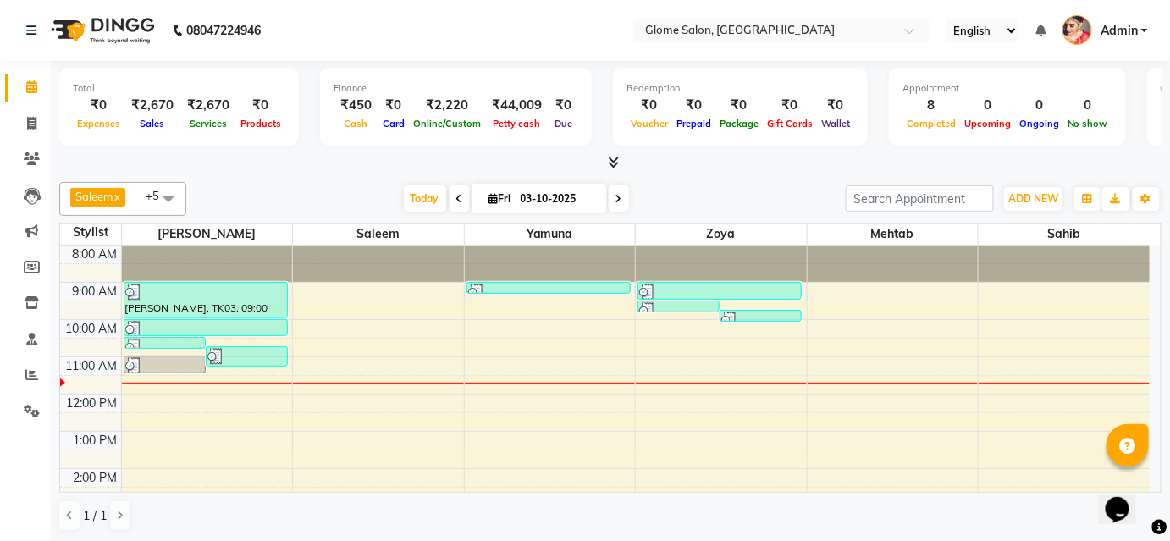
click at [827, 287] on div "8:00 AM 9:00 AM 10:00 AM 11:00 AM 12:00 PM 1:00 PM 2:00 PM 3:00 PM 4:00 PM 5:00…" at bounding box center [604, 486] width 1089 height 483
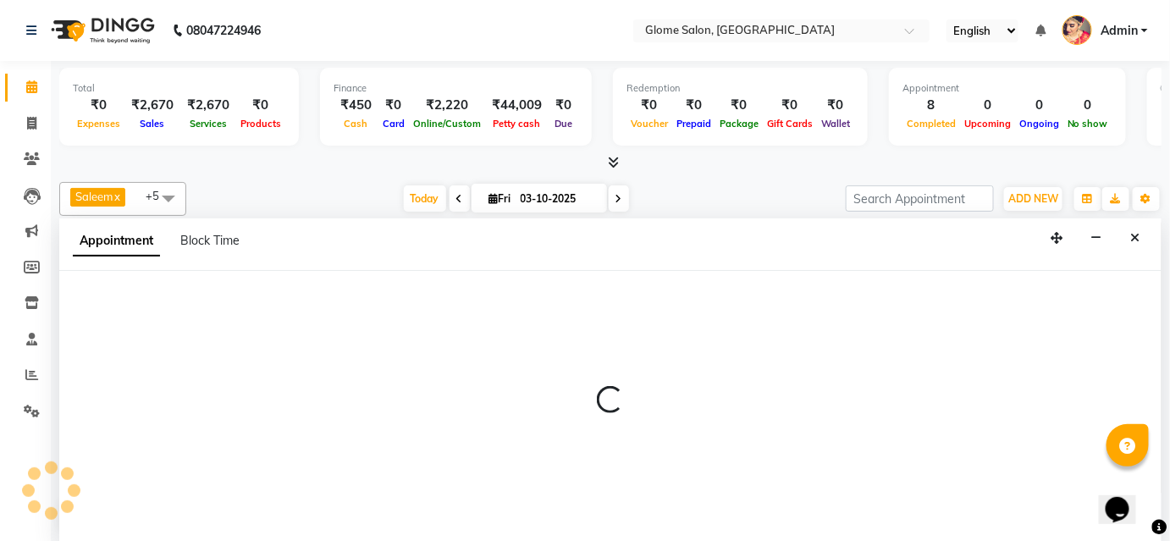
select select "87909"
select select "540"
select select "tentative"
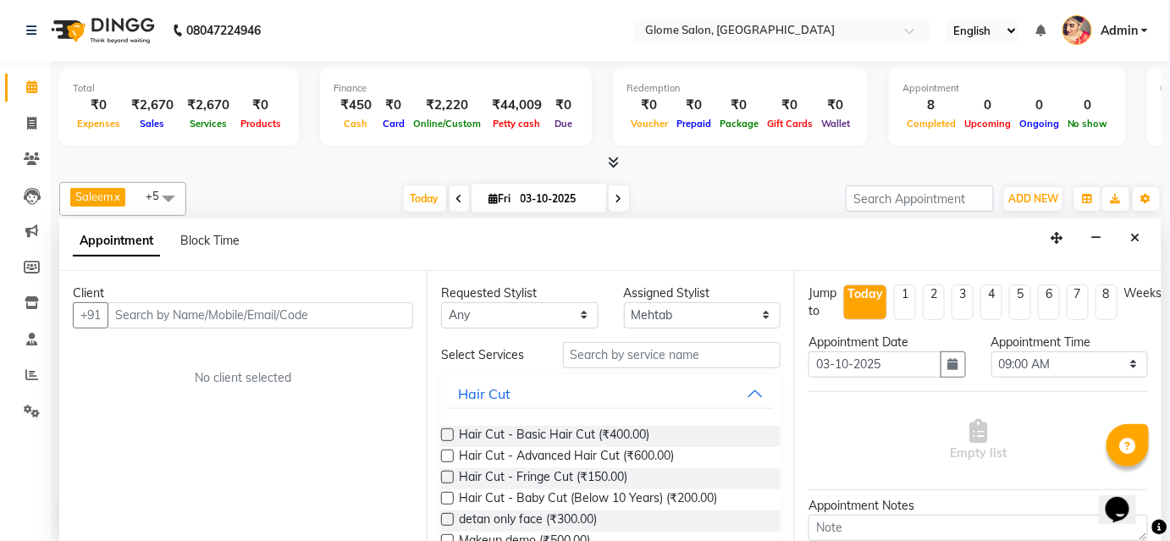
click at [309, 313] on input "text" at bounding box center [260, 315] width 306 height 26
type input "8945961028"
click at [392, 317] on span "Add Client" at bounding box center [378, 314] width 57 height 15
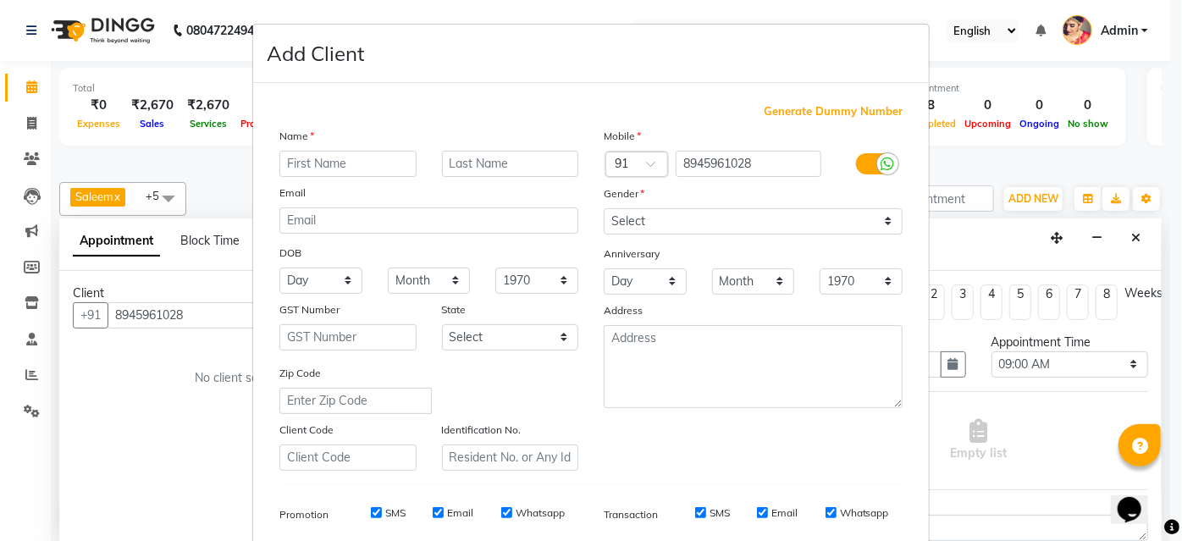
click at [372, 166] on input "text" at bounding box center [347, 164] width 137 height 26
type input "d"
type input "e"
type input "Deepak"
click at [641, 218] on select "Select [DEMOGRAPHIC_DATA] [DEMOGRAPHIC_DATA] Other Prefer Not To Say" at bounding box center [752, 221] width 299 height 26
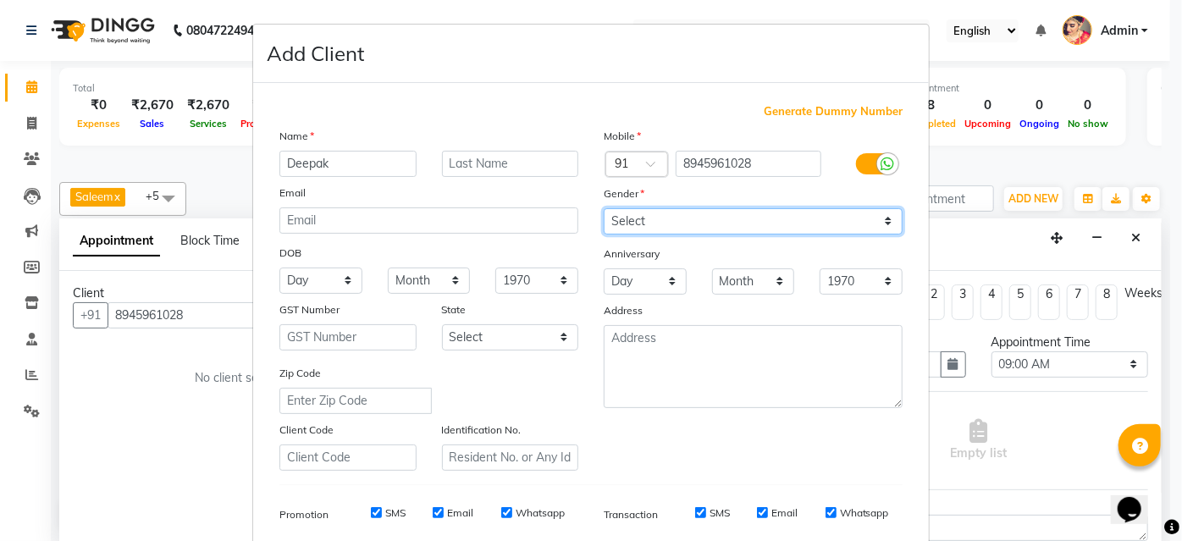
select select "[DEMOGRAPHIC_DATA]"
click at [603, 208] on select "Select [DEMOGRAPHIC_DATA] [DEMOGRAPHIC_DATA] Other Prefer Not To Say" at bounding box center [752, 221] width 299 height 26
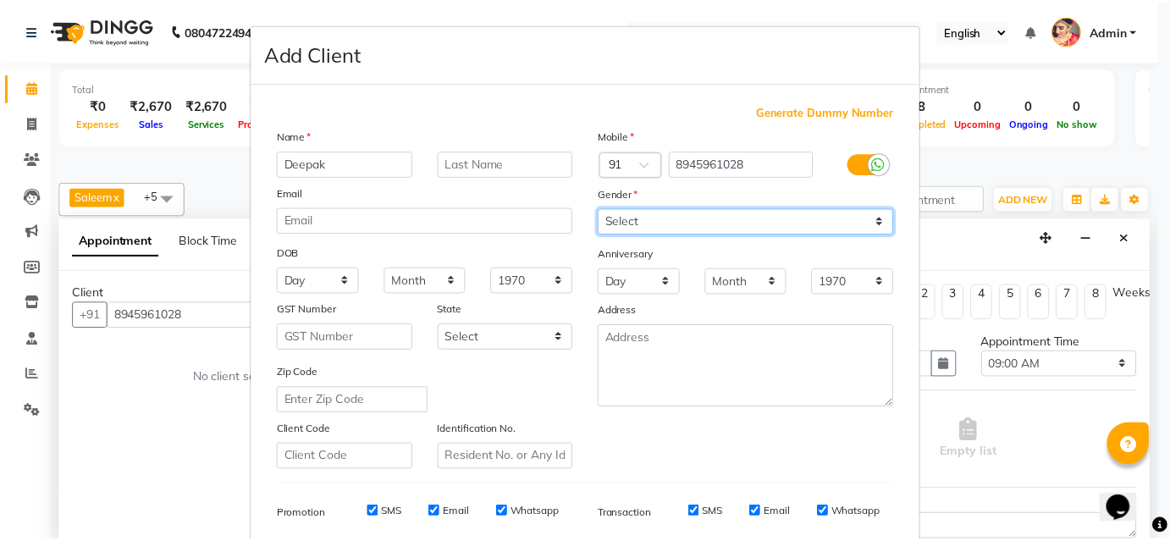
scroll to position [239, 0]
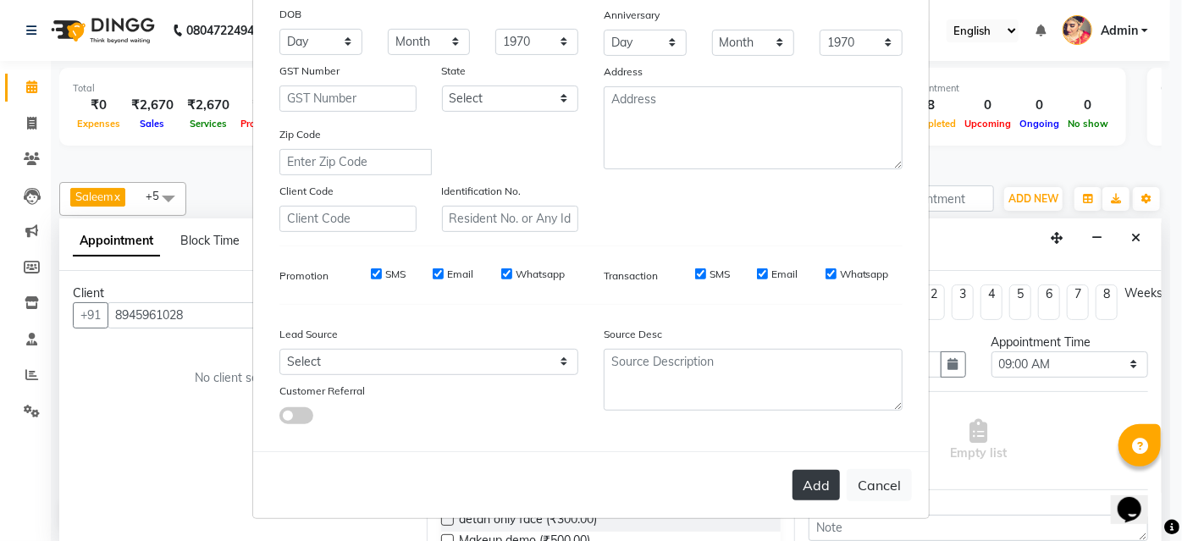
click at [802, 495] on button "Add" at bounding box center [815, 485] width 47 height 30
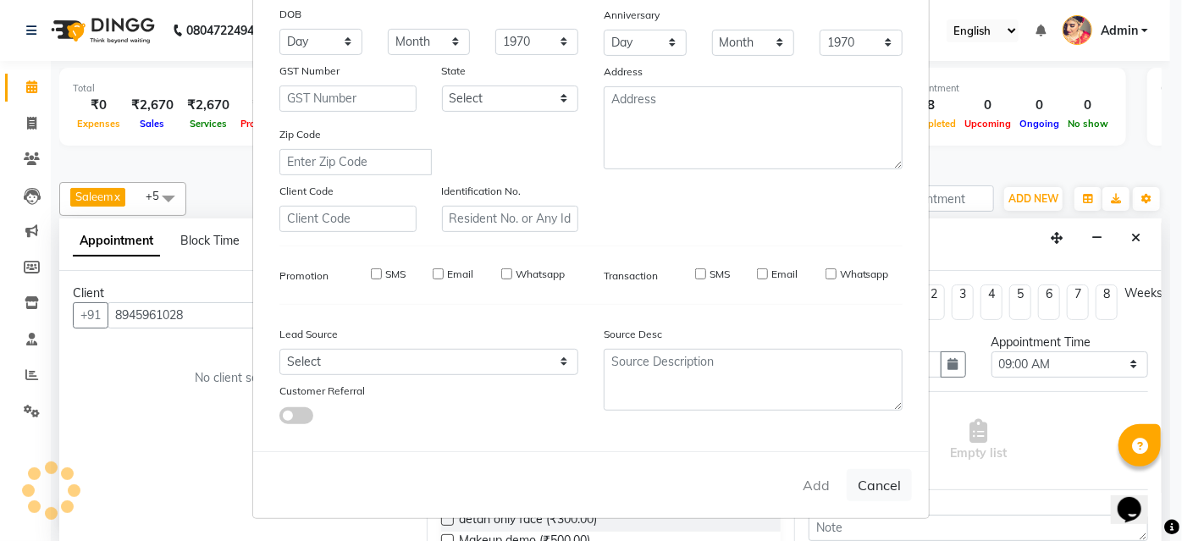
select select
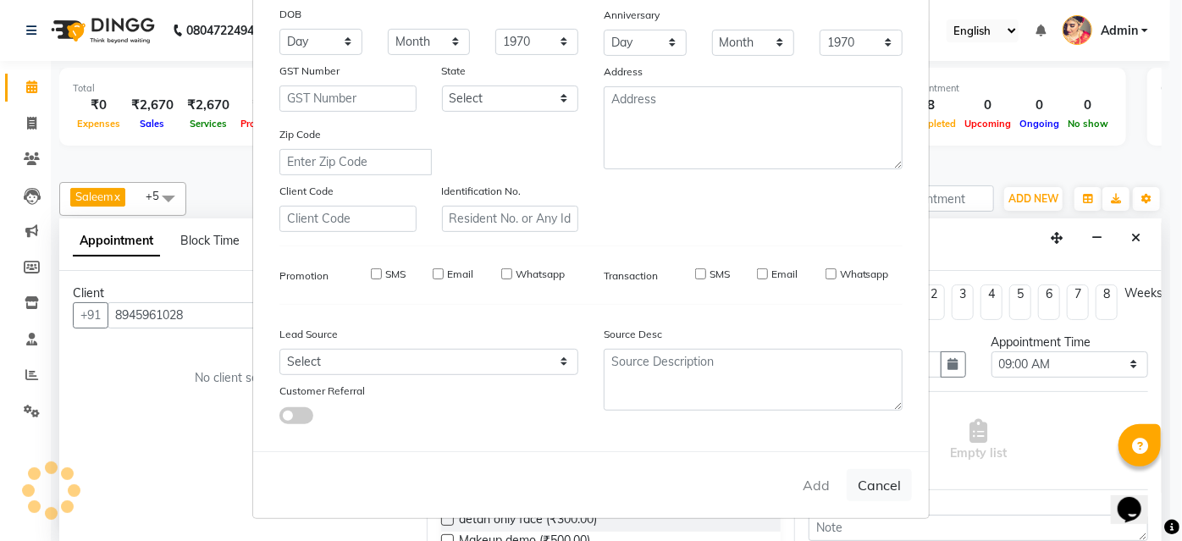
select select
checkbox input "false"
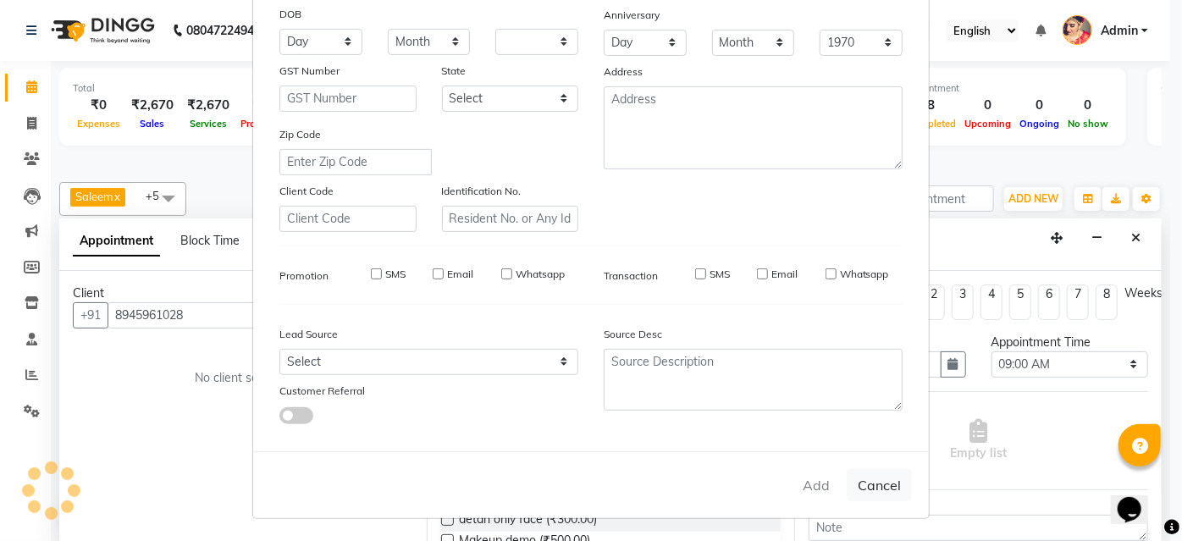
checkbox input "false"
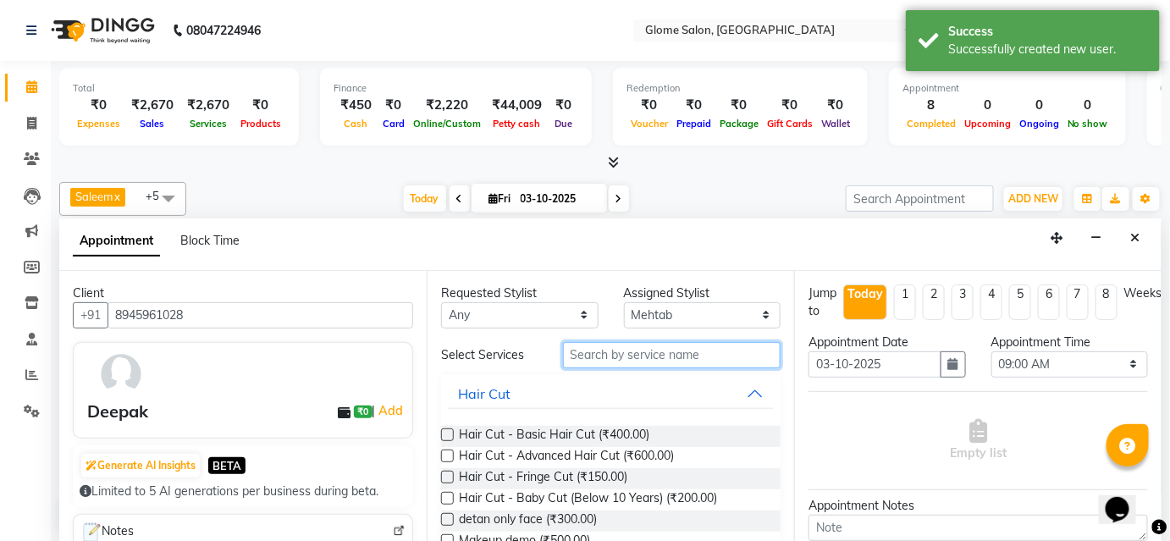
click at [596, 360] on input "text" at bounding box center [672, 355] width 218 height 26
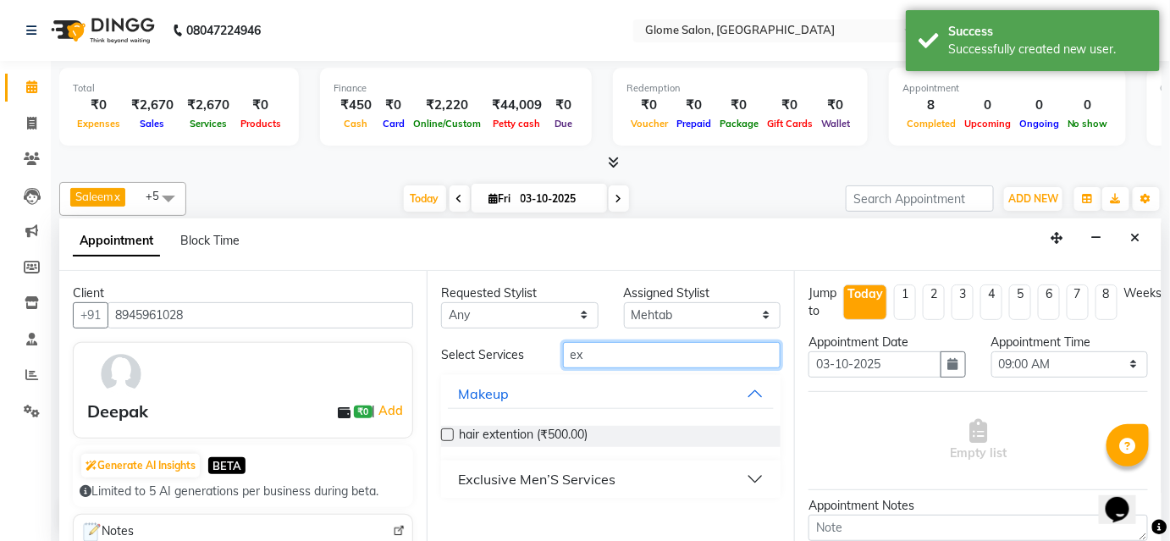
type input "ex"
click at [571, 488] on button "Exclusive Men’S Services" at bounding box center [611, 479] width 326 height 30
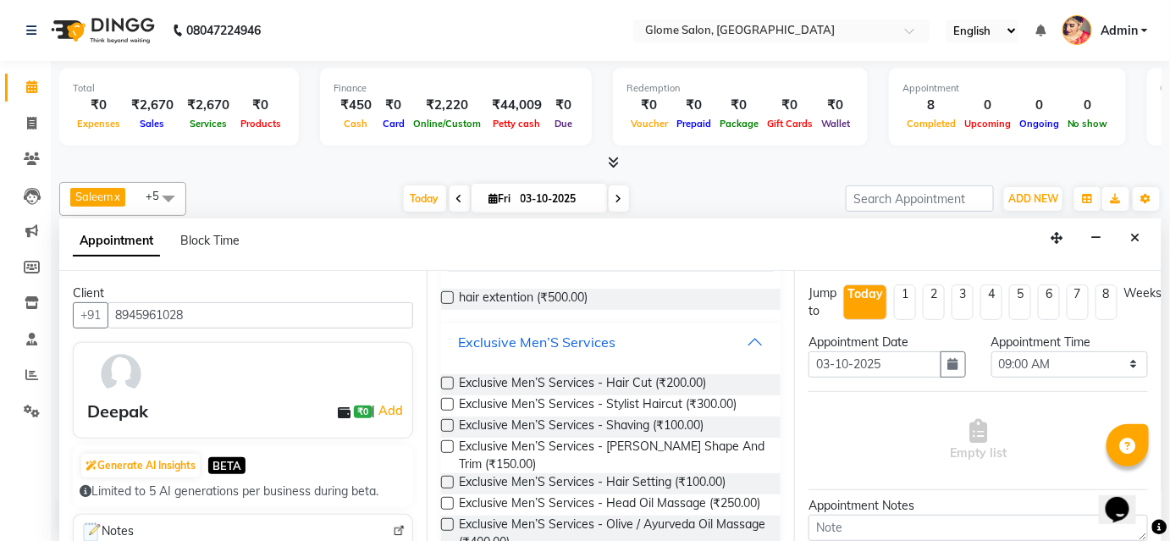
scroll to position [153, 0]
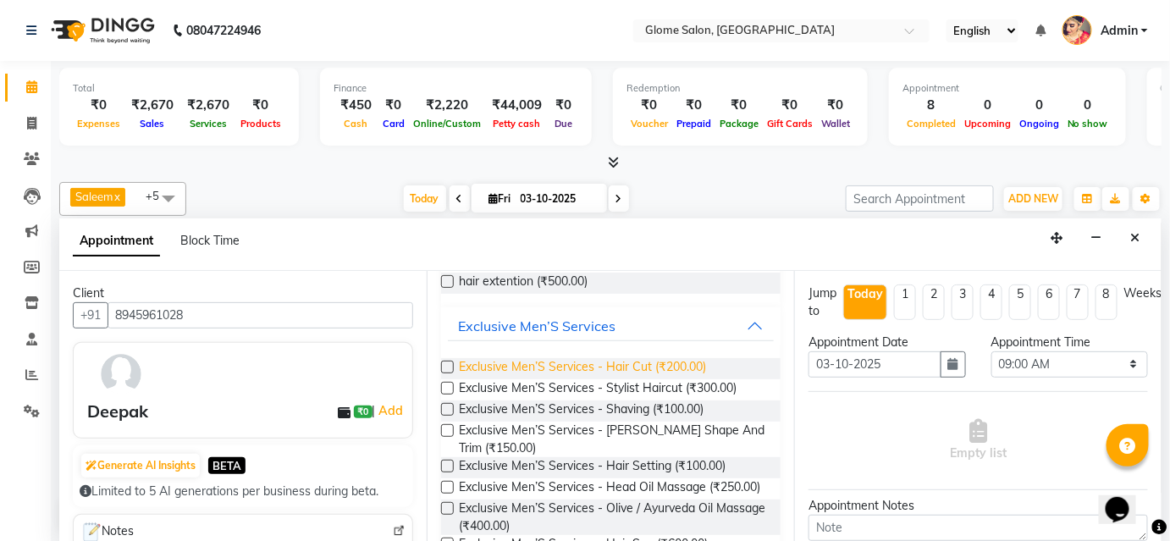
click at [594, 362] on span "Exclusive Men’S Services - Hair Cut (₹200.00)" at bounding box center [582, 368] width 247 height 21
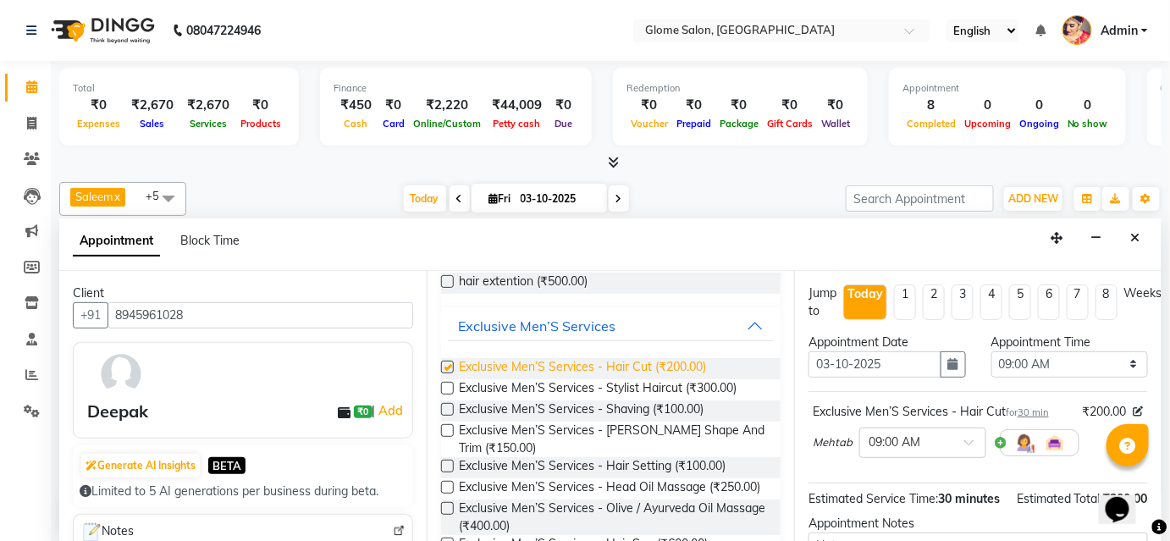
checkbox input "false"
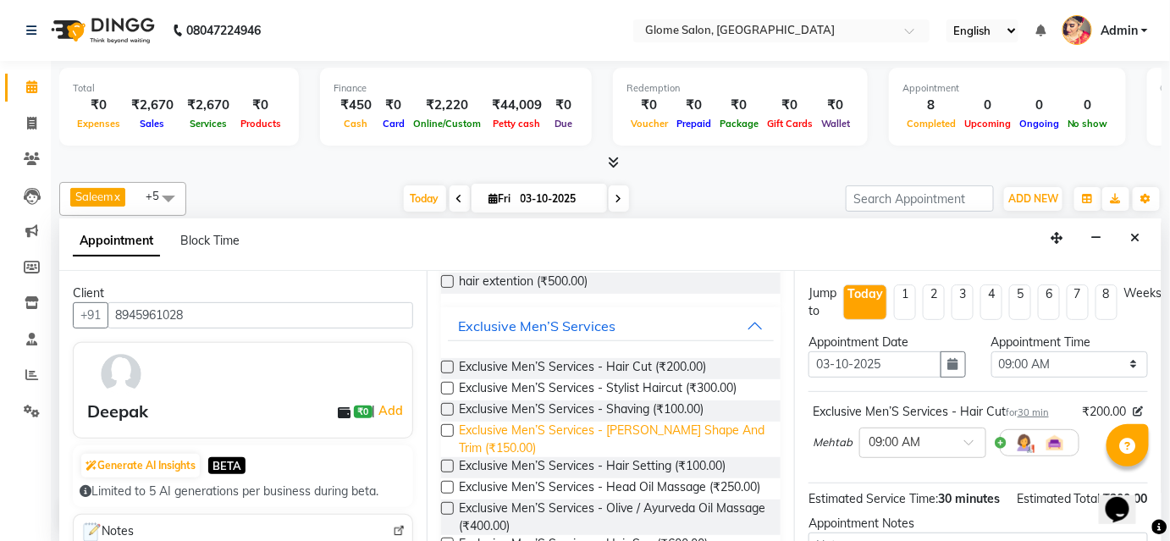
click at [600, 428] on span "Exclusive Men’S Services - [PERSON_NAME] Shape And Trim (₹150.00)" at bounding box center [613, 439] width 308 height 36
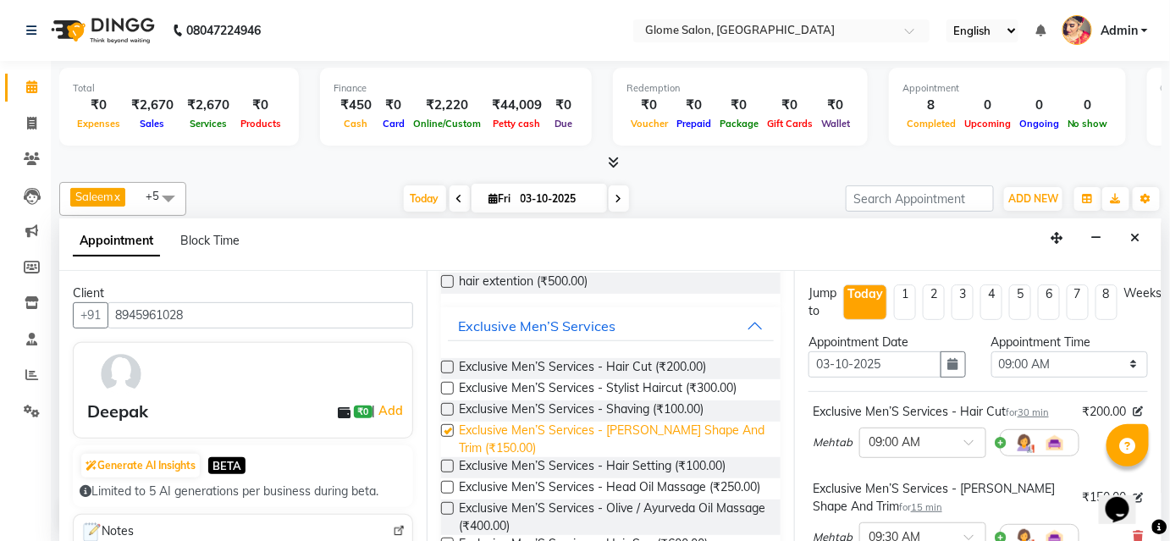
checkbox input "false"
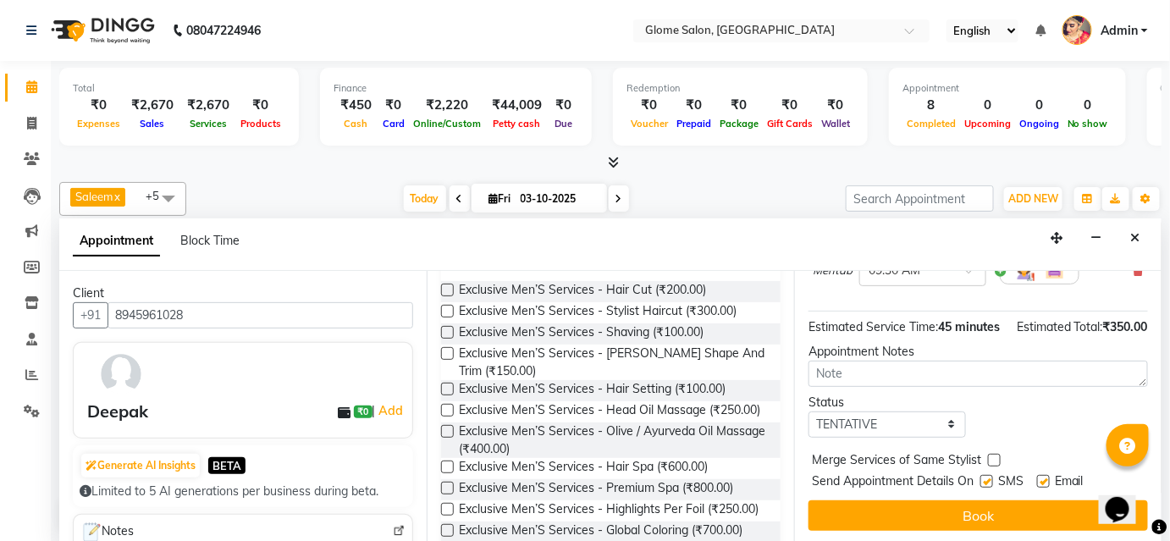
scroll to position [284, 0]
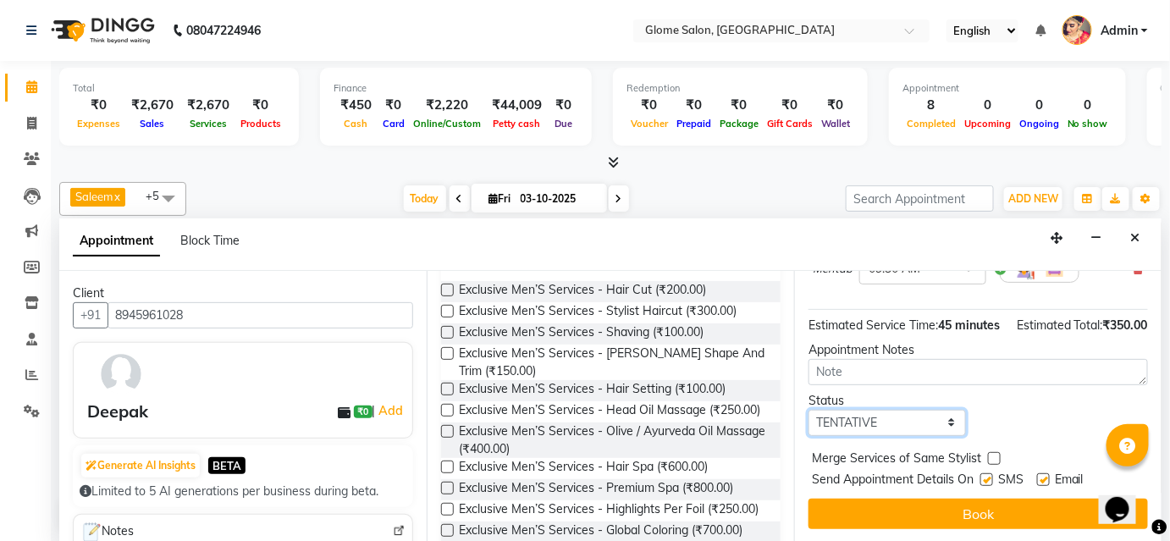
click at [864, 423] on select "Select TENTATIVE CONFIRM CHECK-IN UPCOMING" at bounding box center [886, 423] width 157 height 26
select select "confirm booking"
click at [808, 410] on select "Select TENTATIVE CONFIRM CHECK-IN UPCOMING" at bounding box center [886, 423] width 157 height 26
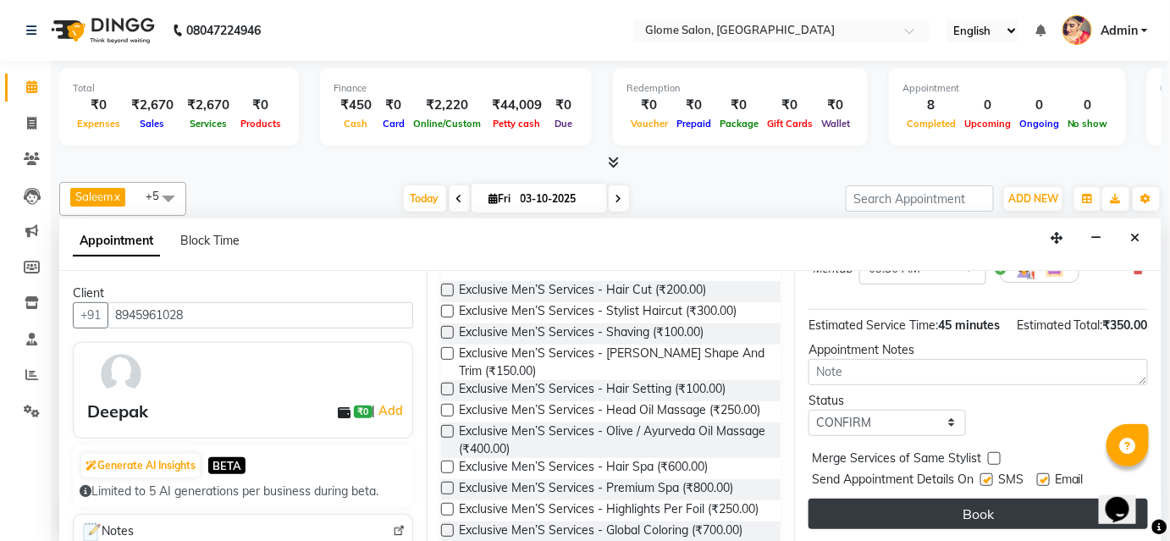
click at [894, 502] on button "Book" at bounding box center [977, 514] width 339 height 30
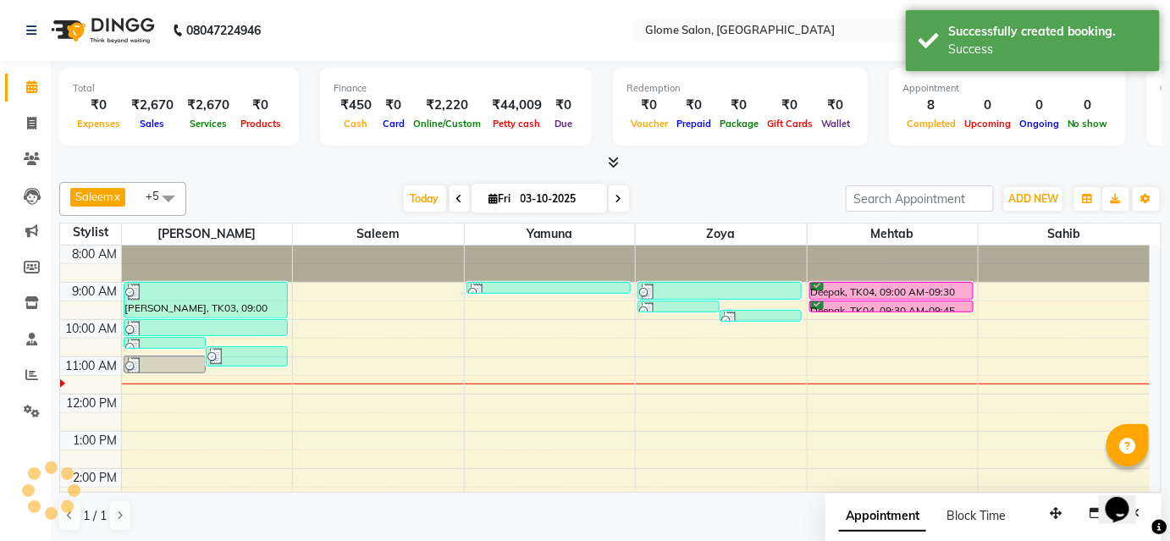
scroll to position [0, 0]
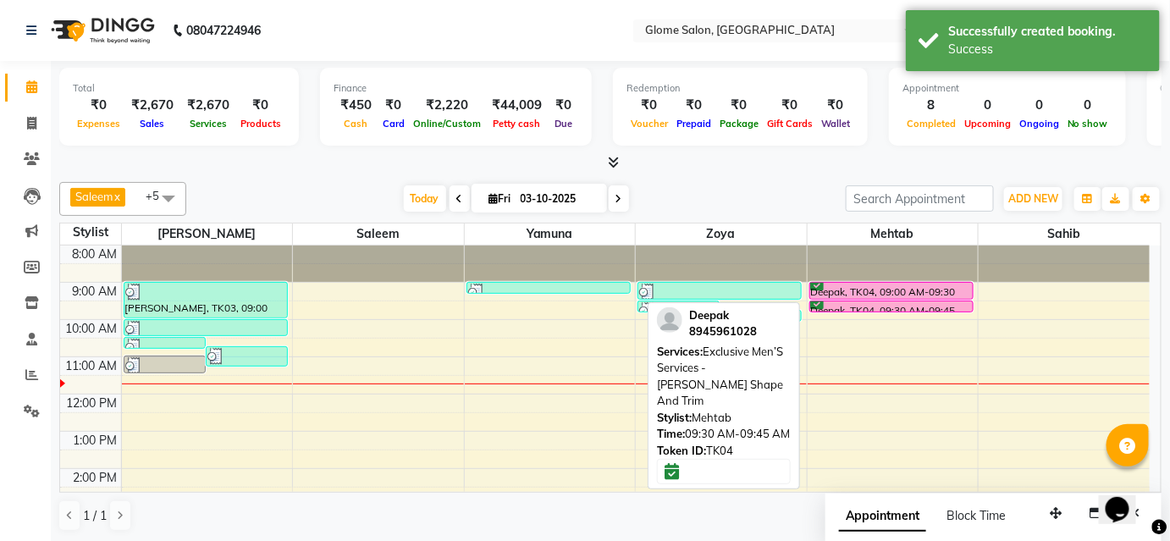
click at [835, 301] on div "Deepak, TK04, 09:30 AM-09:45 AM, Exclusive Men’S Services - [PERSON_NAME] Shape…" at bounding box center [891, 306] width 163 height 10
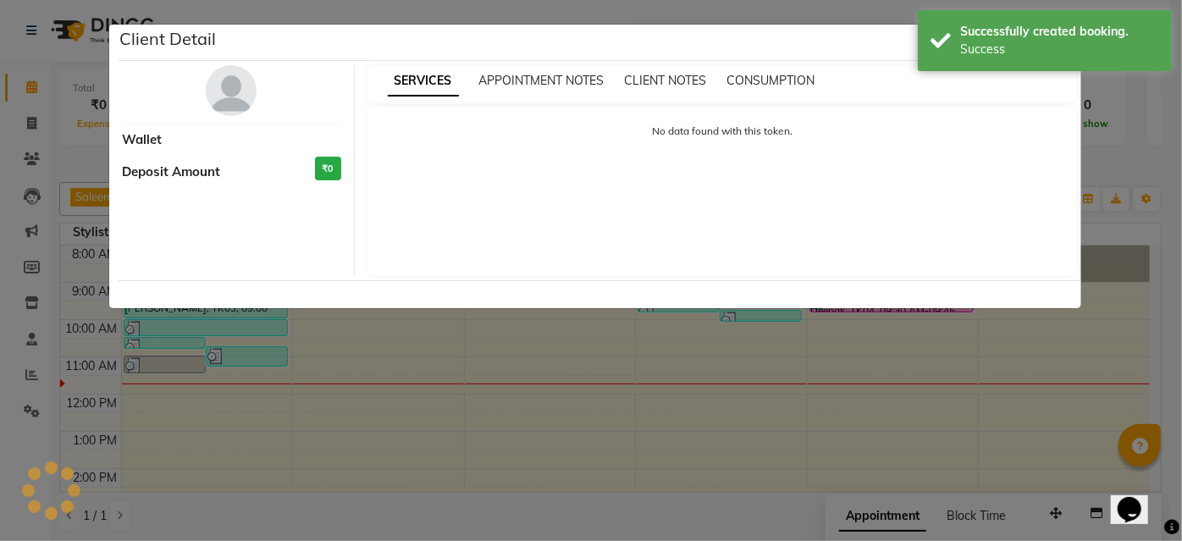
select select "6"
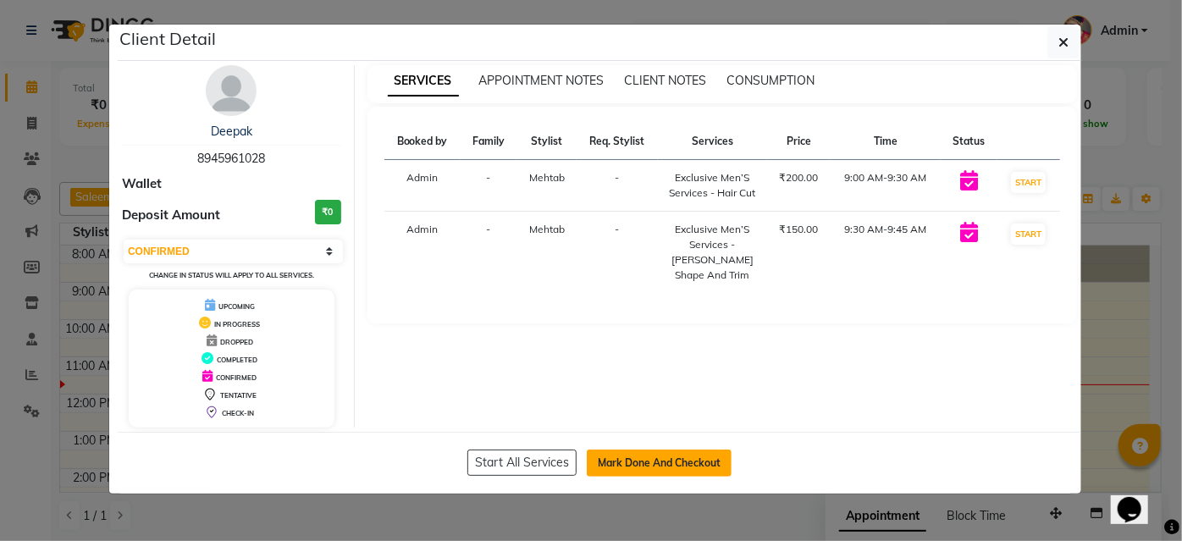
click at [642, 457] on button "Mark Done And Checkout" at bounding box center [659, 462] width 145 height 27
select select "service"
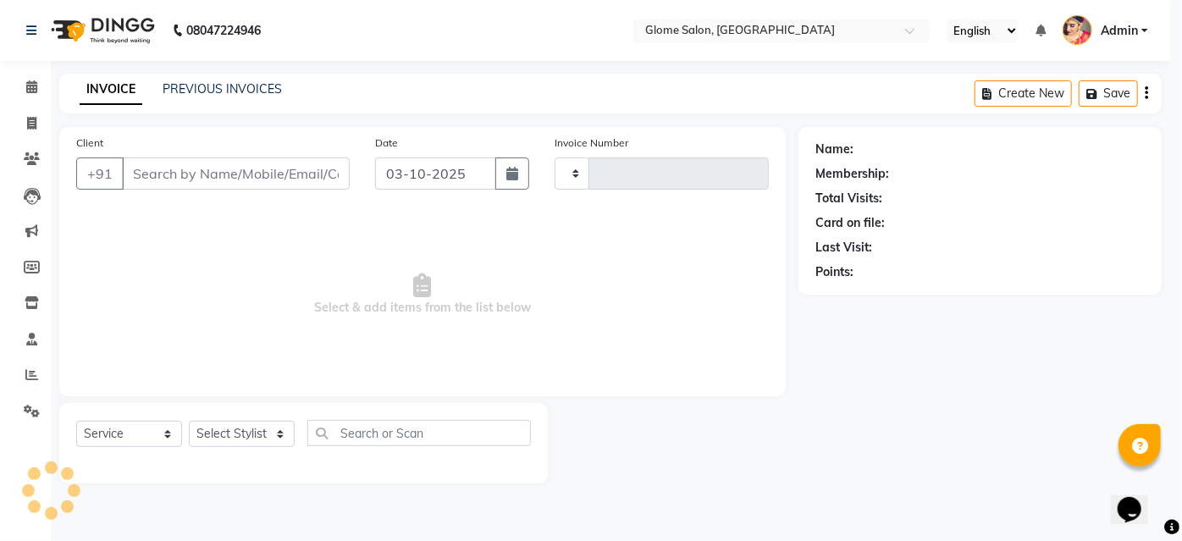
type input "2569"
select select "5199"
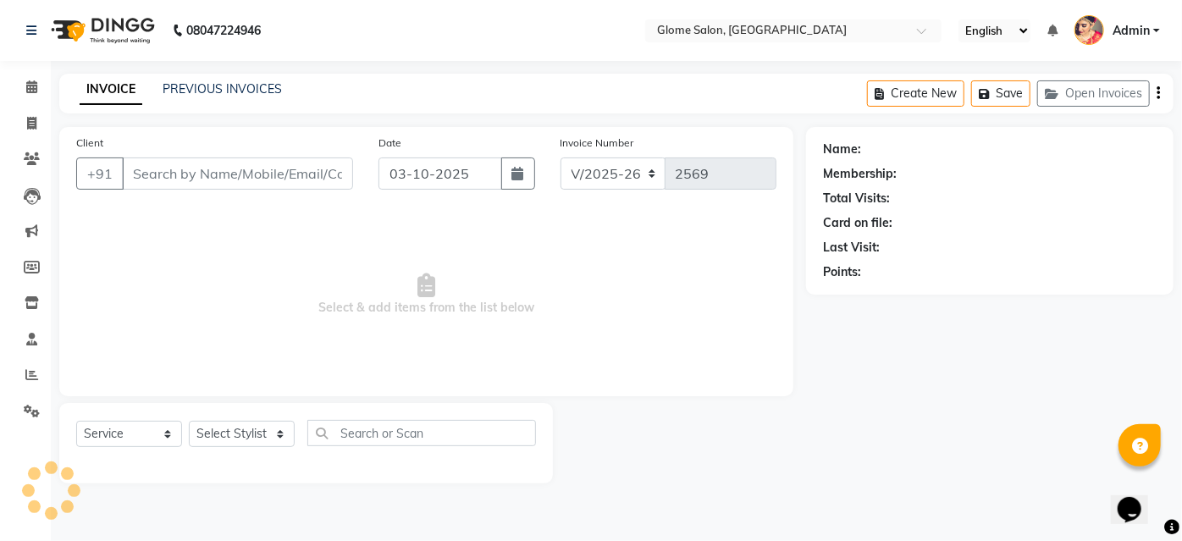
type input "8945961028"
select select "87909"
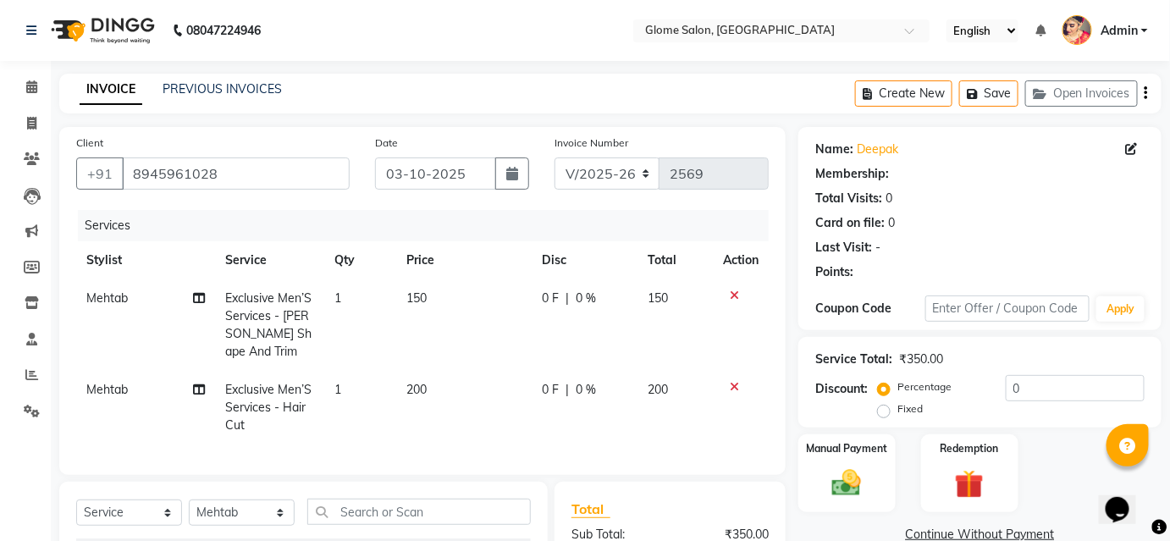
select select "1: Object"
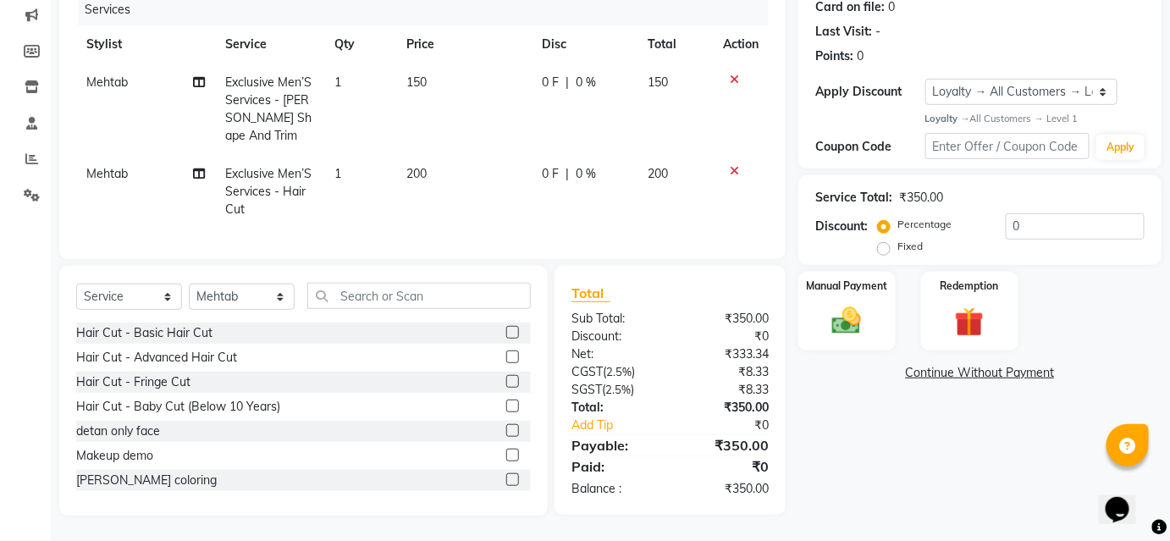
scroll to position [150, 0]
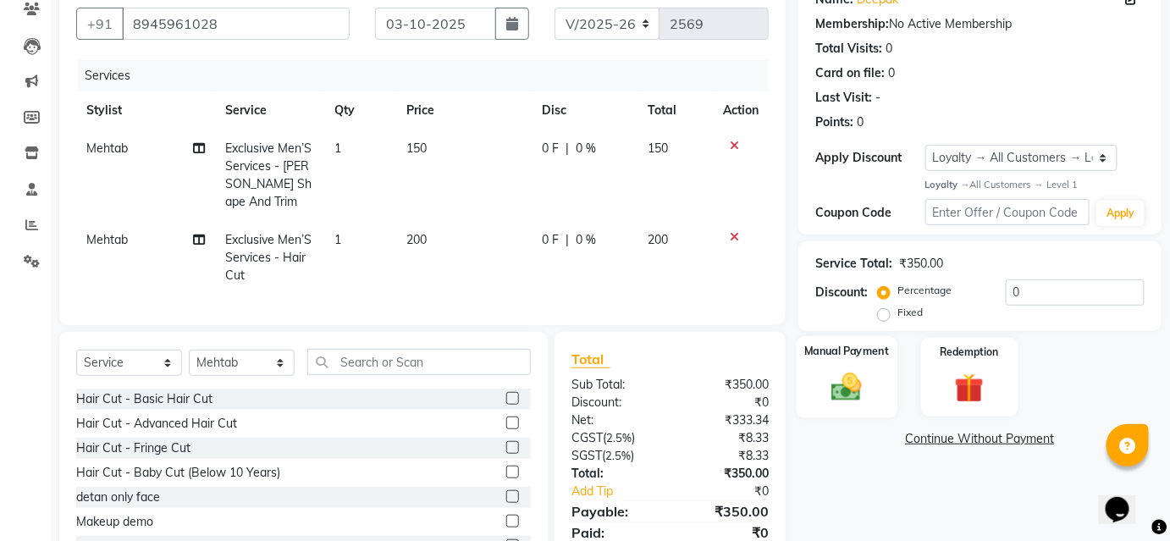
click at [840, 390] on img at bounding box center [846, 387] width 49 height 35
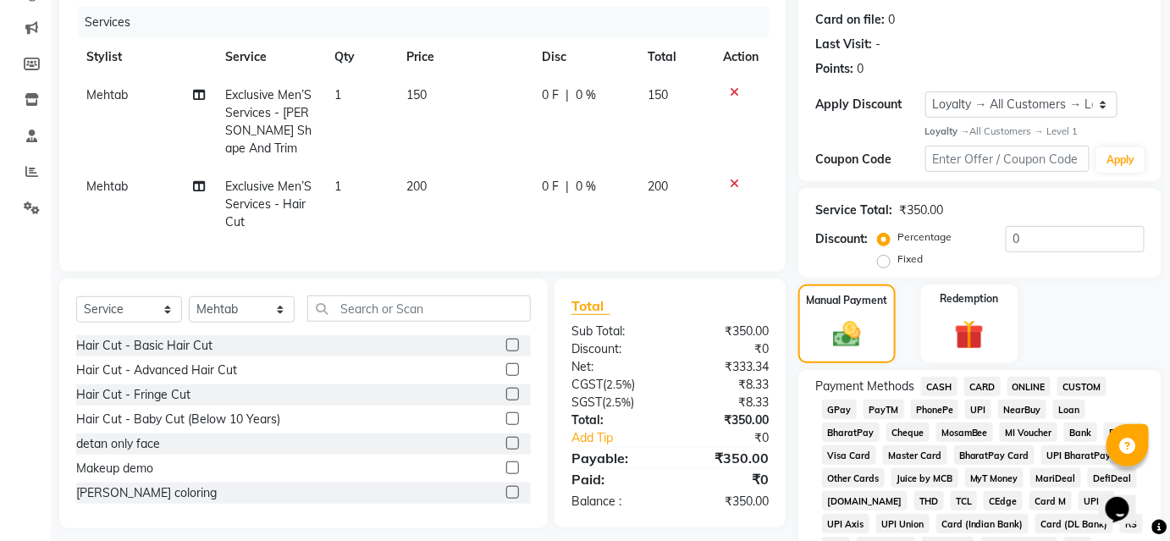
scroll to position [304, 0]
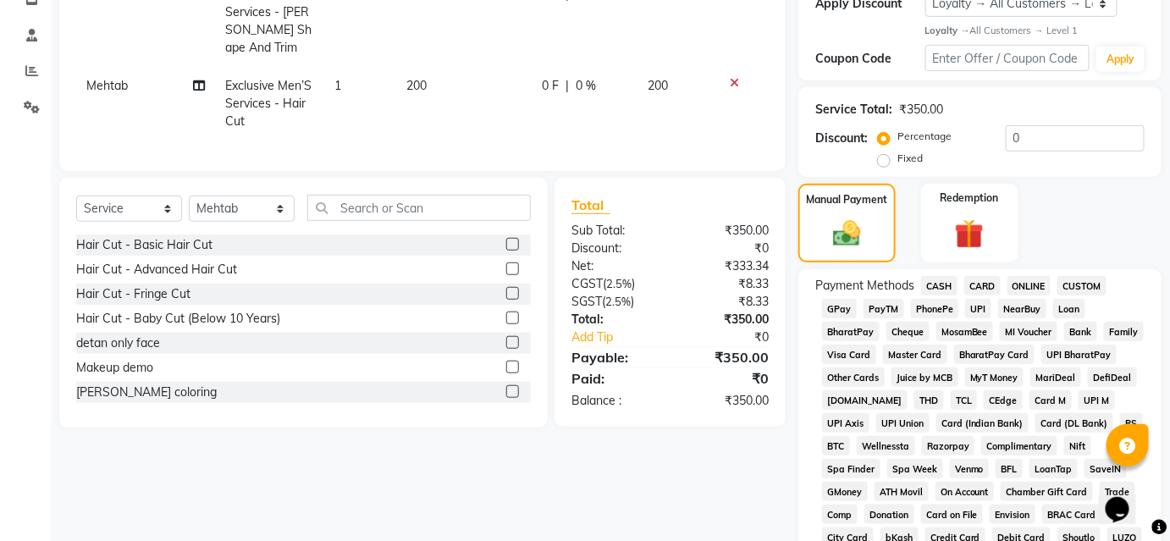
click at [943, 287] on span "CASH" at bounding box center [939, 285] width 36 height 19
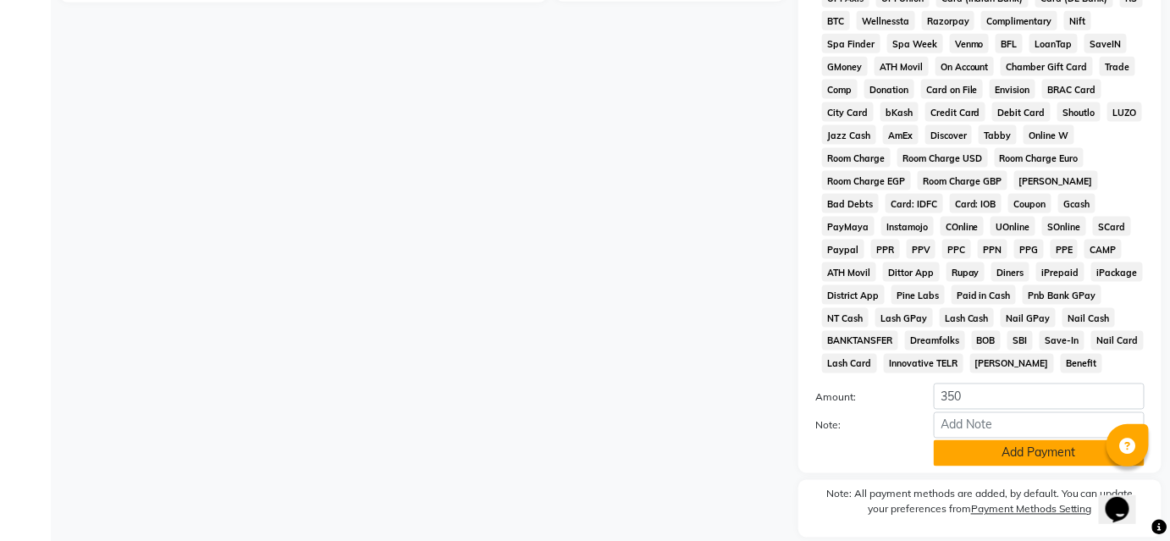
scroll to position [787, 0]
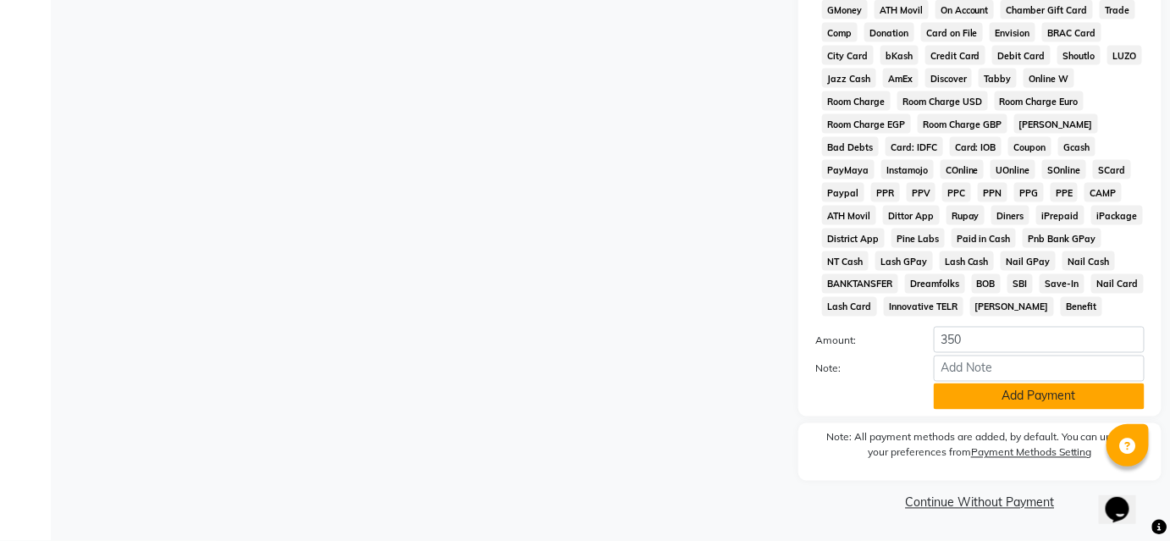
click at [959, 391] on button "Add Payment" at bounding box center [1039, 396] width 211 height 26
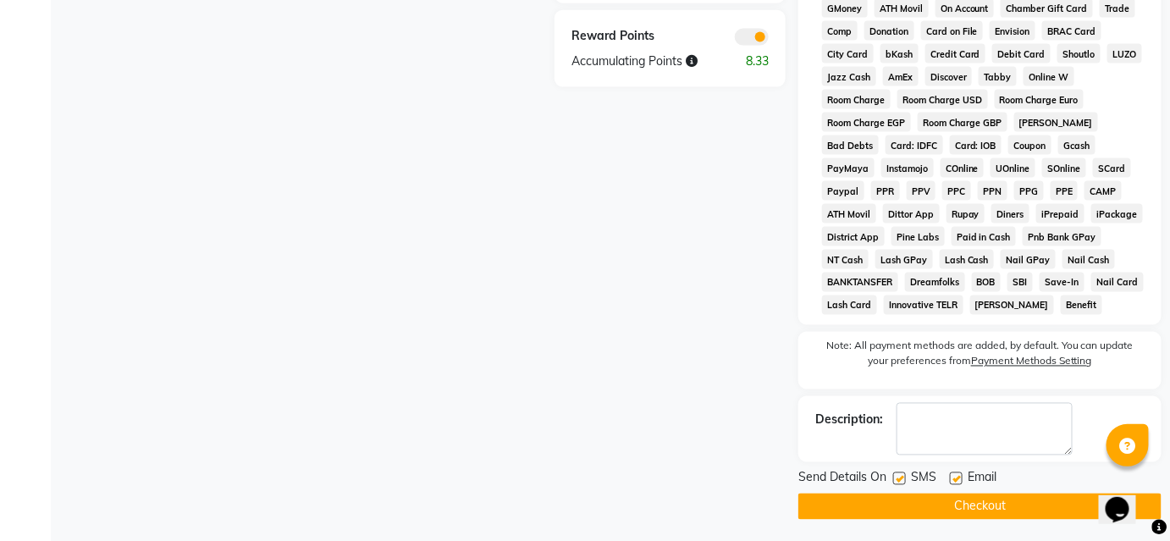
click at [906, 512] on button "Checkout" at bounding box center [979, 506] width 363 height 26
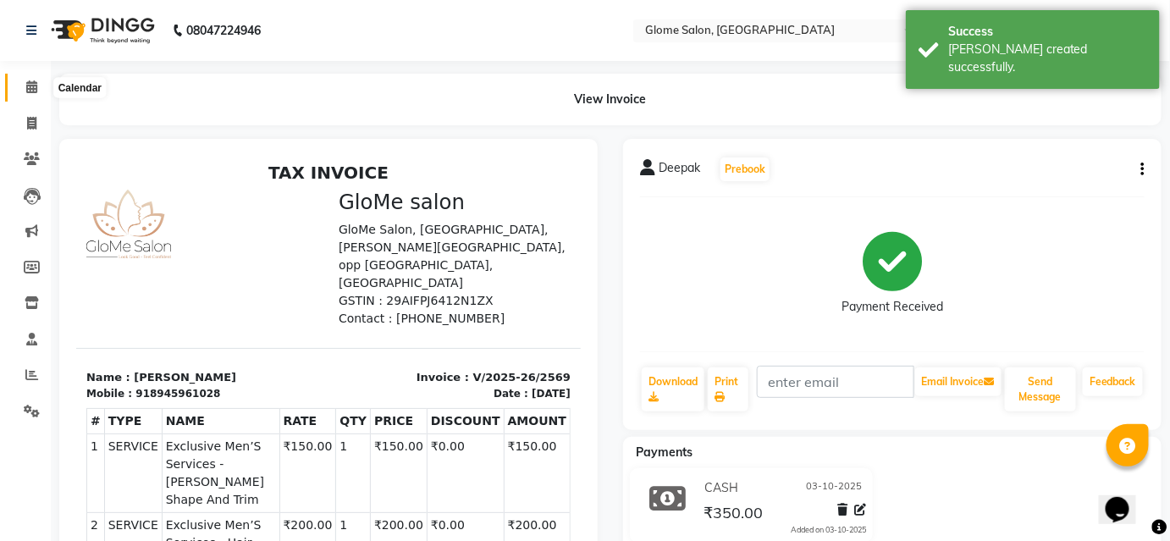
click at [30, 93] on icon at bounding box center [31, 86] width 11 height 13
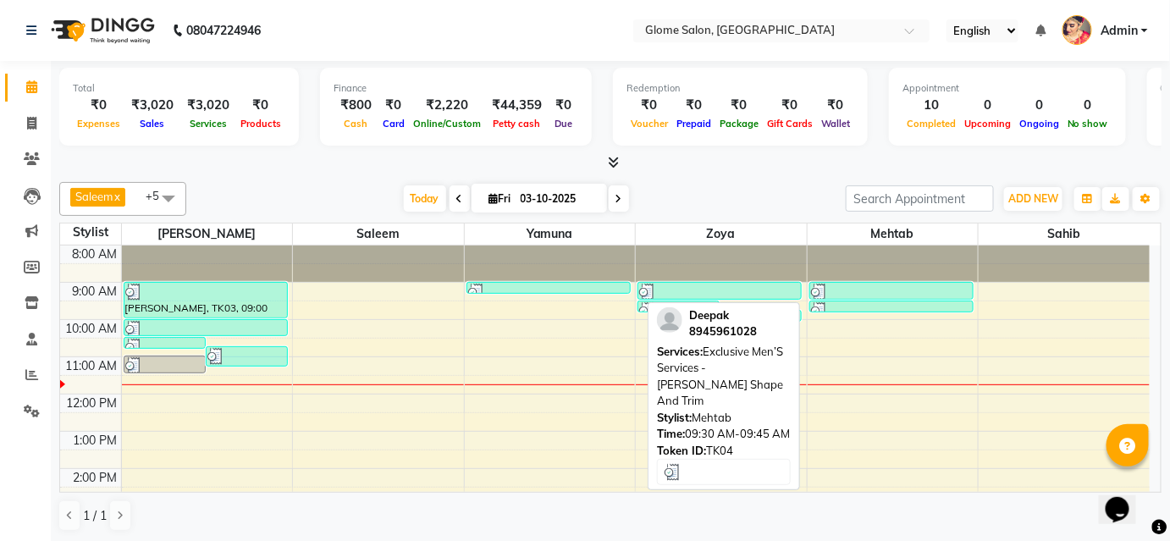
click at [895, 305] on div at bounding box center [891, 310] width 161 height 17
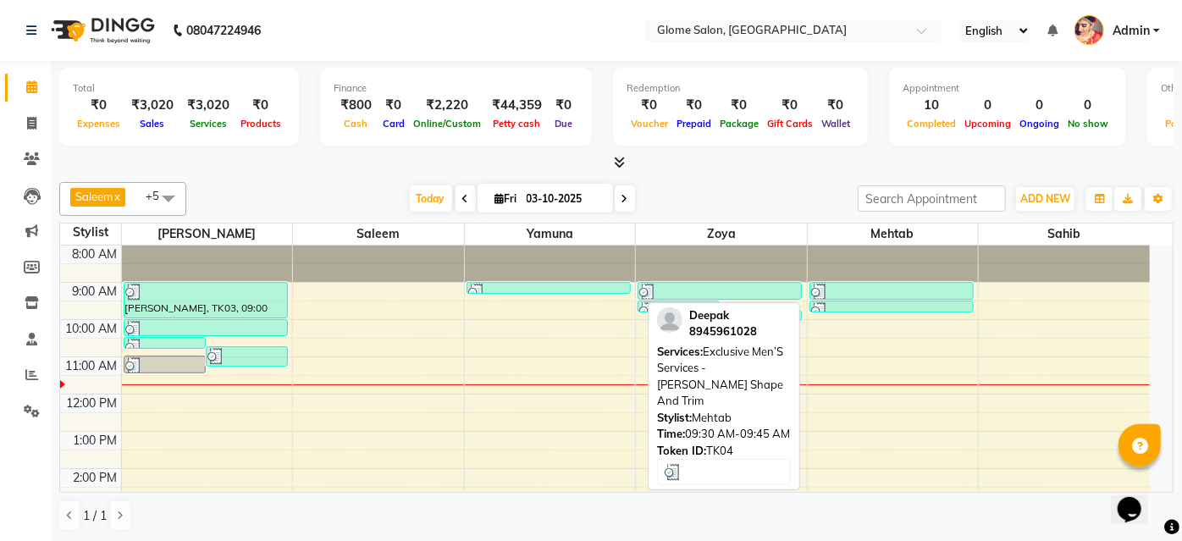
select select "3"
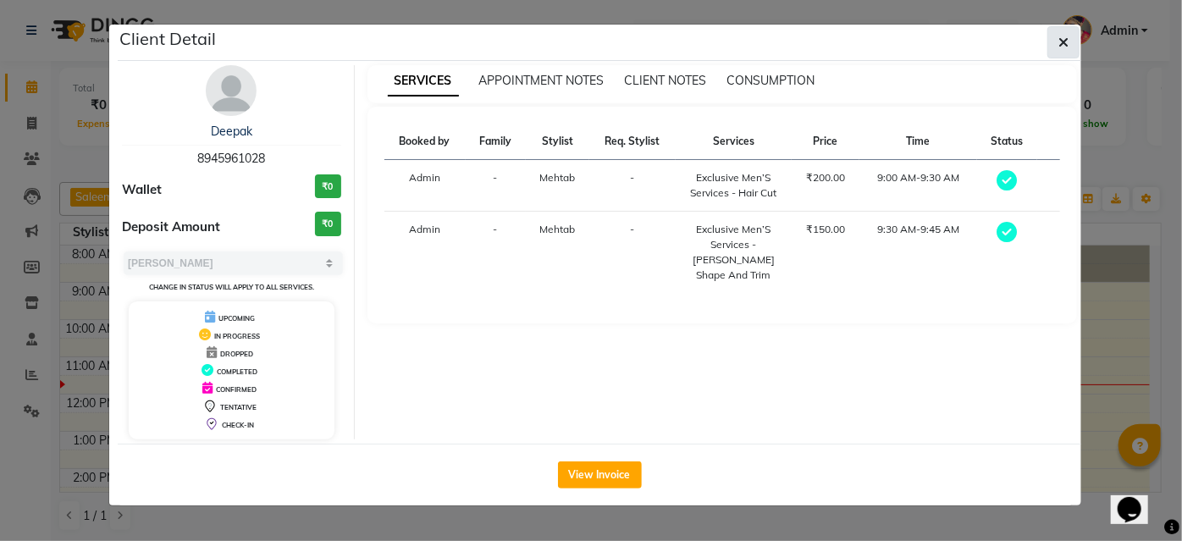
click at [1054, 49] on button "button" at bounding box center [1063, 42] width 32 height 32
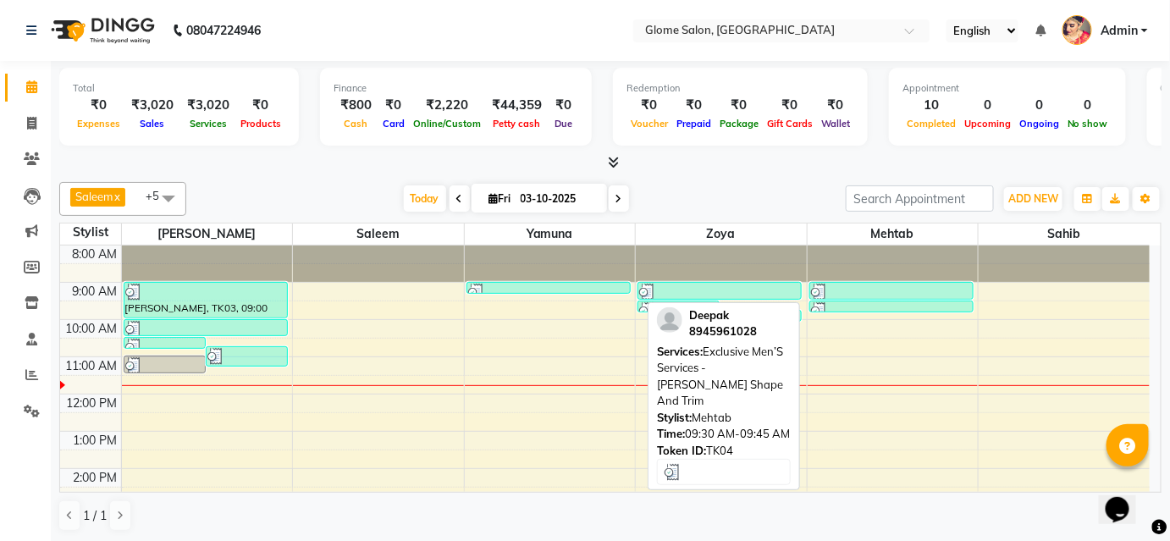
click at [882, 308] on div at bounding box center [891, 310] width 161 height 17
select select "3"
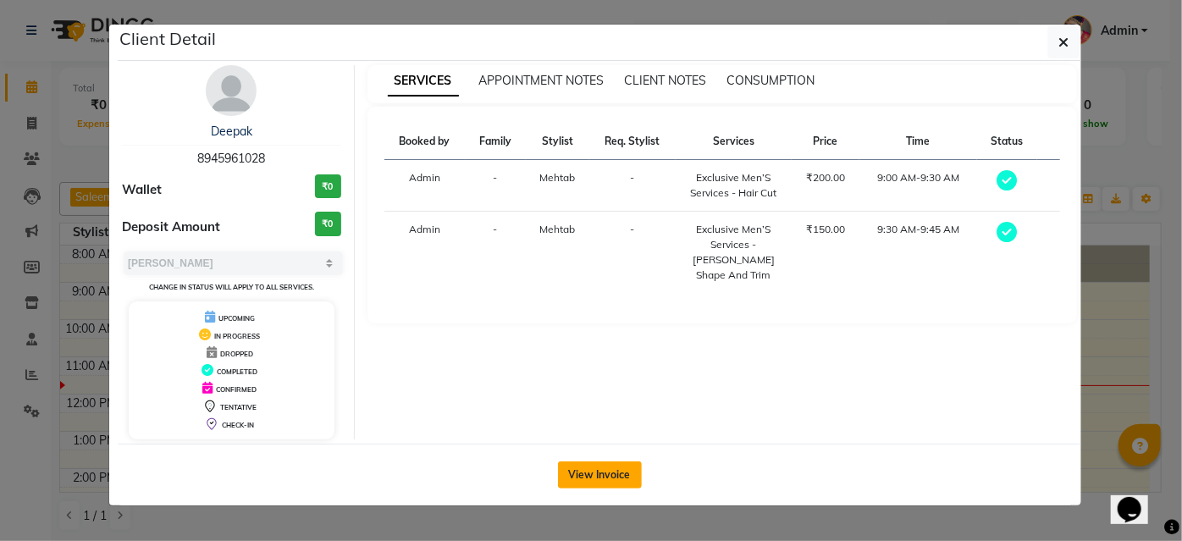
click at [597, 480] on button "View Invoice" at bounding box center [600, 474] width 84 height 27
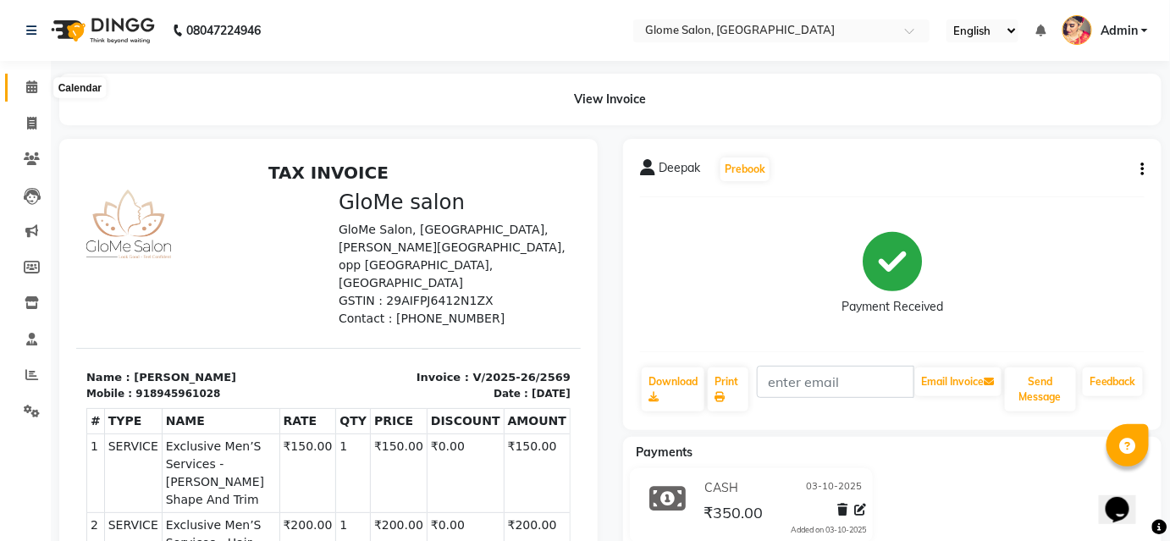
click at [41, 85] on span at bounding box center [32, 87] width 30 height 19
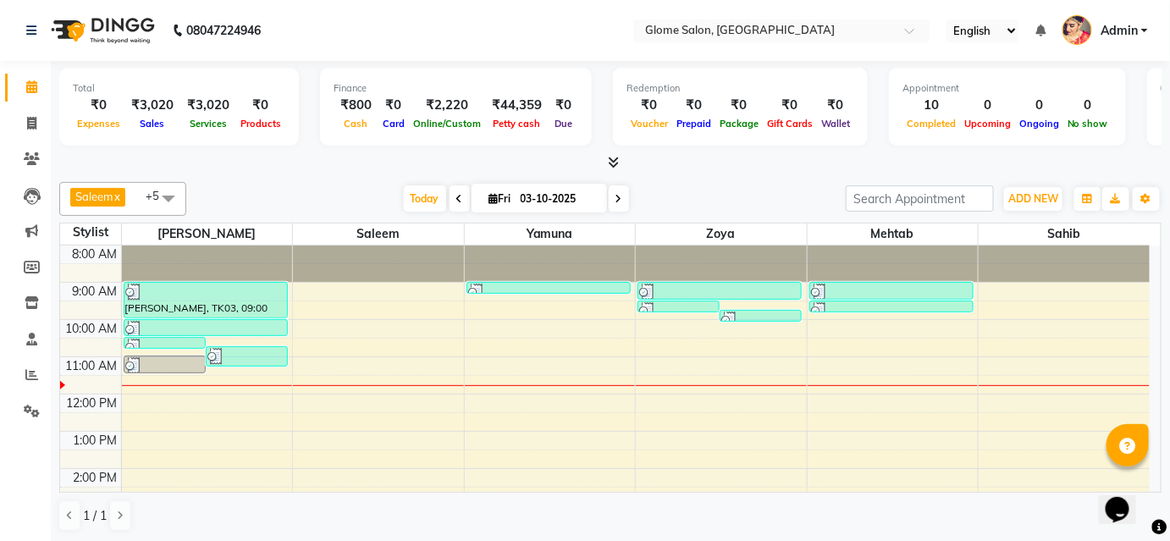
click at [766, 304] on div "8:00 AM 9:00 AM 10:00 AM 11:00 AM 12:00 PM 1:00 PM 2:00 PM 3:00 PM 4:00 PM 5:00…" at bounding box center [604, 486] width 1089 height 483
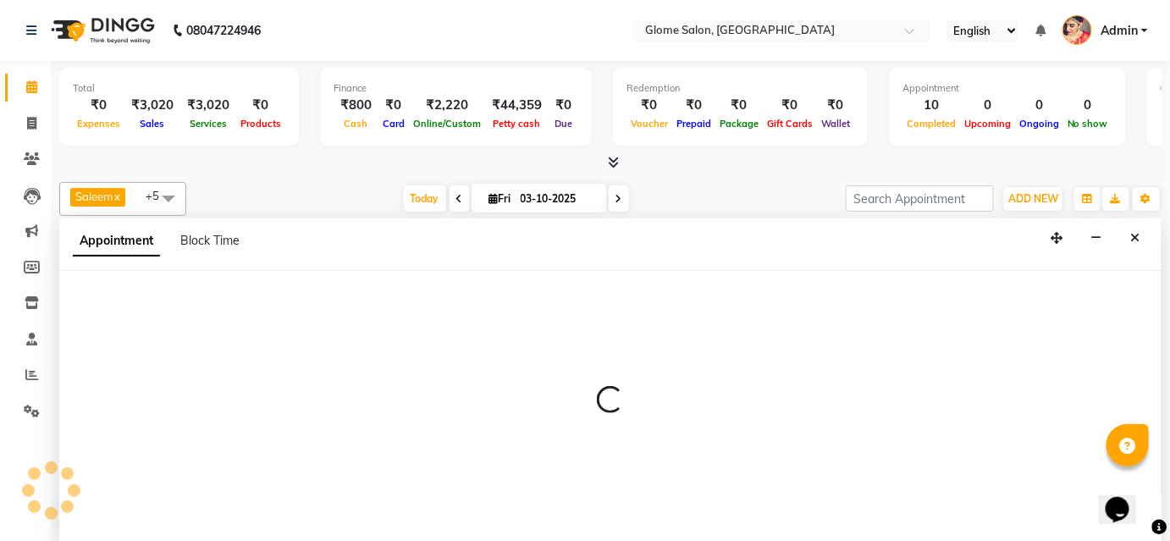
select select "63052"
select select "570"
select select "tentative"
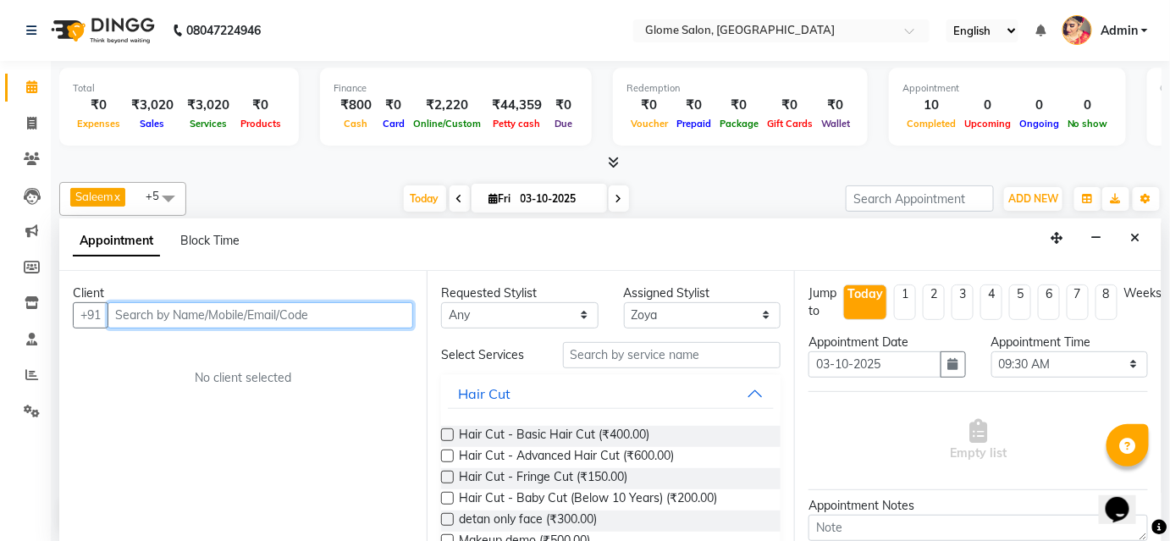
click at [134, 308] on input "text" at bounding box center [260, 315] width 306 height 26
type input "7901251111"
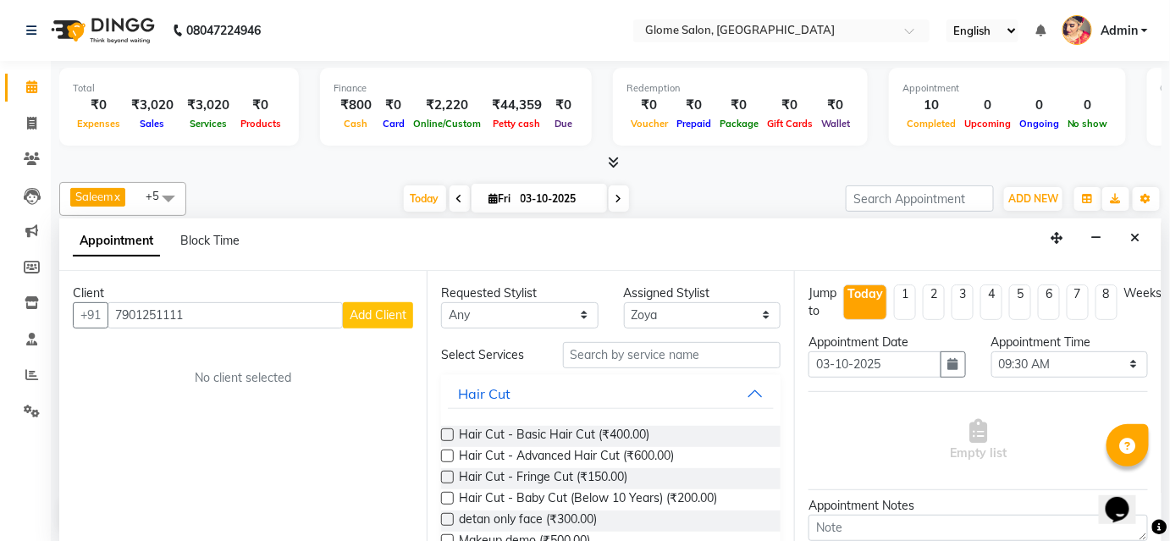
click at [385, 320] on button "Add Client" at bounding box center [378, 315] width 70 height 26
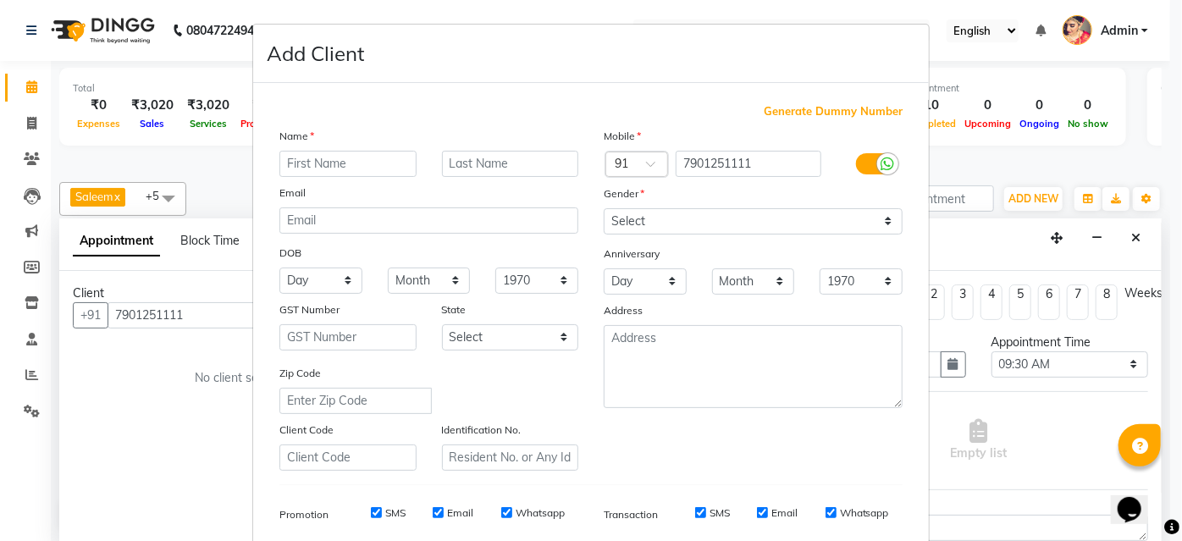
drag, startPoint x: 337, startPoint y: 163, endPoint x: 356, endPoint y: 168, distance: 20.3
click at [338, 162] on input "text" at bounding box center [347, 164] width 137 height 26
type input "p"
type input "Prakash"
click at [697, 217] on select "Select [DEMOGRAPHIC_DATA] [DEMOGRAPHIC_DATA] Other Prefer Not To Say" at bounding box center [752, 221] width 299 height 26
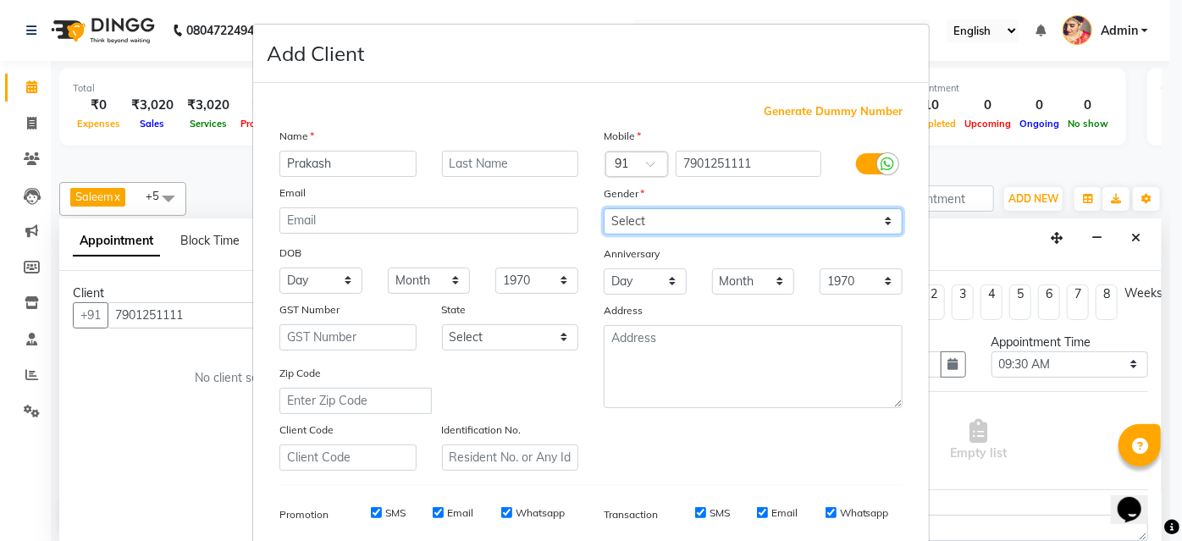
select select "[DEMOGRAPHIC_DATA]"
click at [603, 208] on select "Select [DEMOGRAPHIC_DATA] [DEMOGRAPHIC_DATA] Other Prefer Not To Say" at bounding box center [752, 221] width 299 height 26
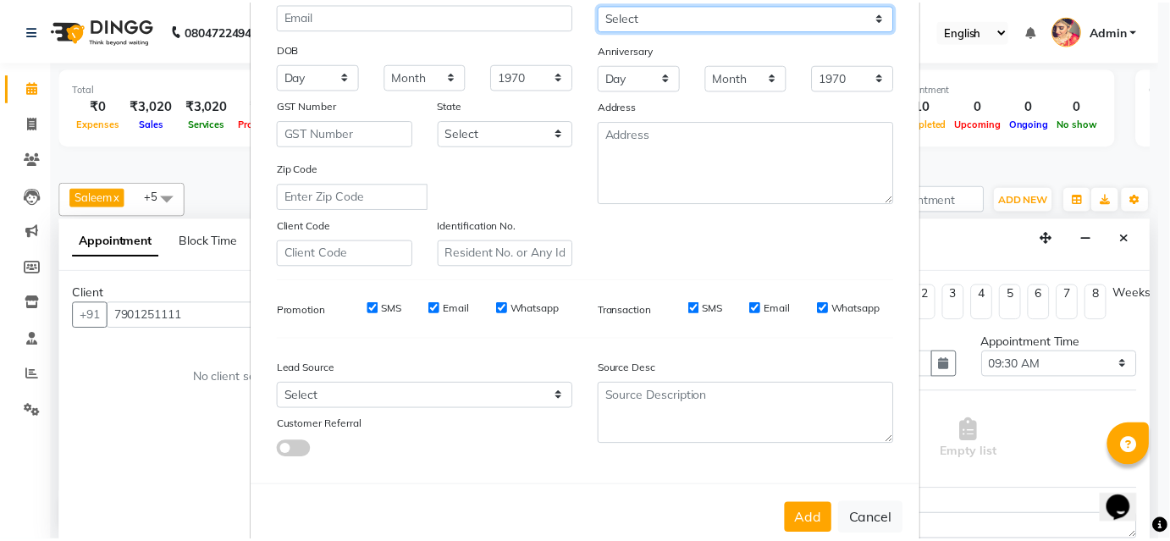
scroll to position [239, 0]
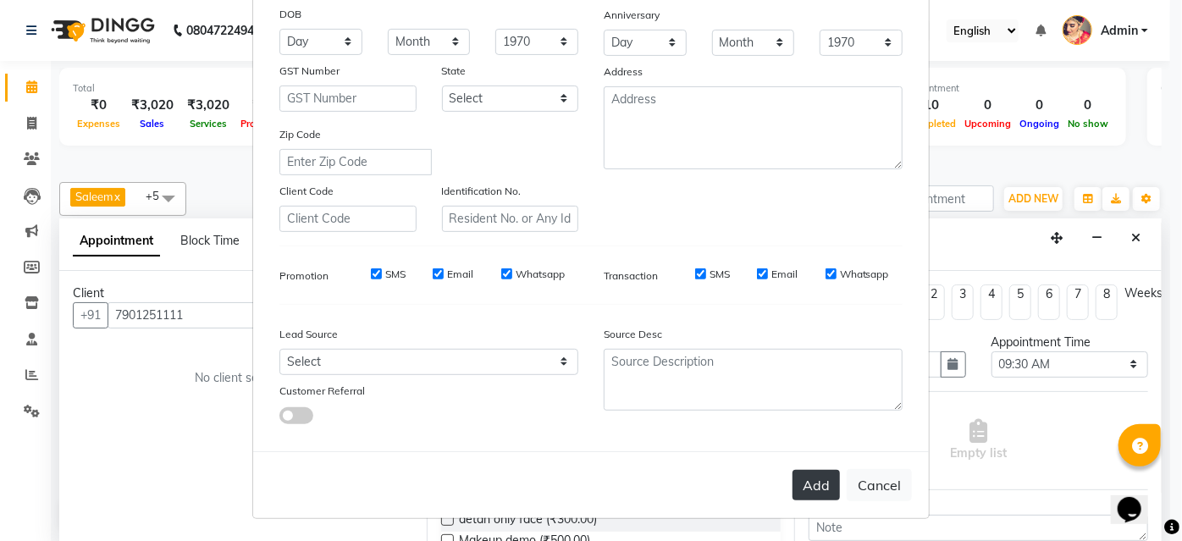
click at [802, 493] on button "Add" at bounding box center [815, 485] width 47 height 30
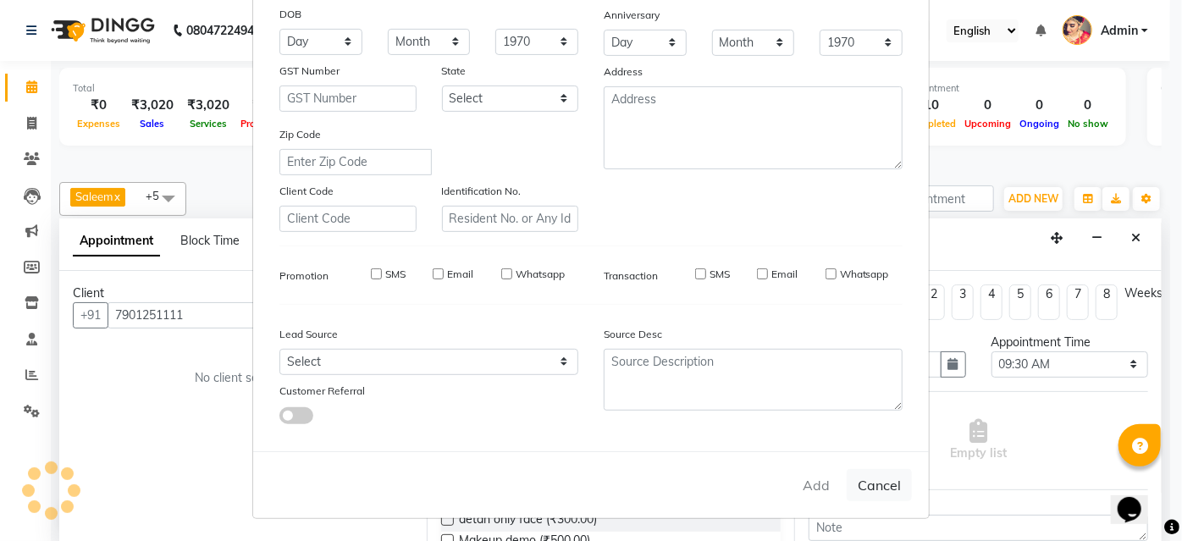
select select
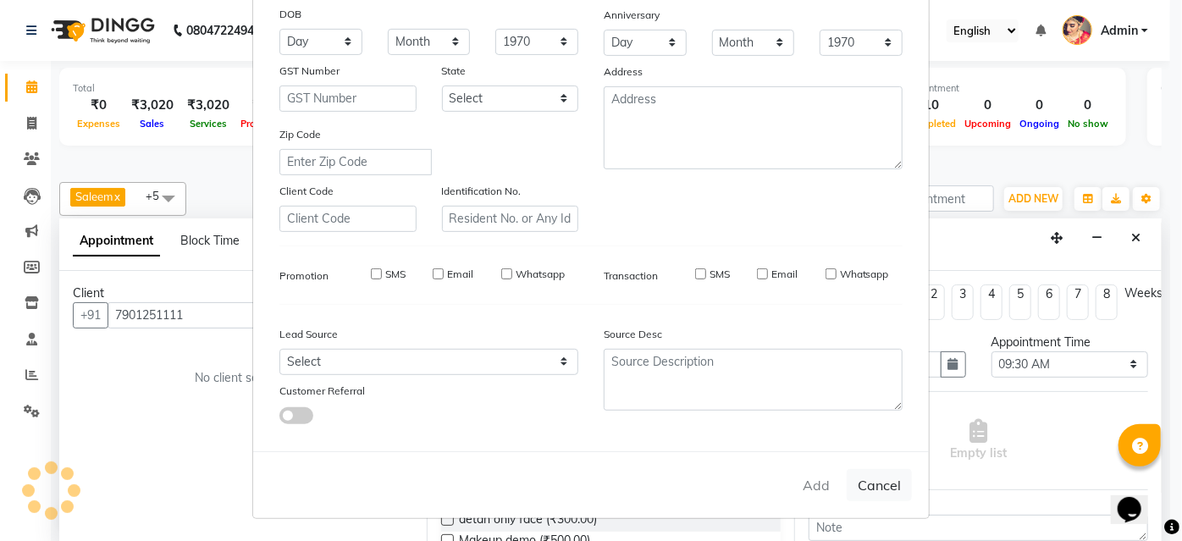
select select
checkbox input "false"
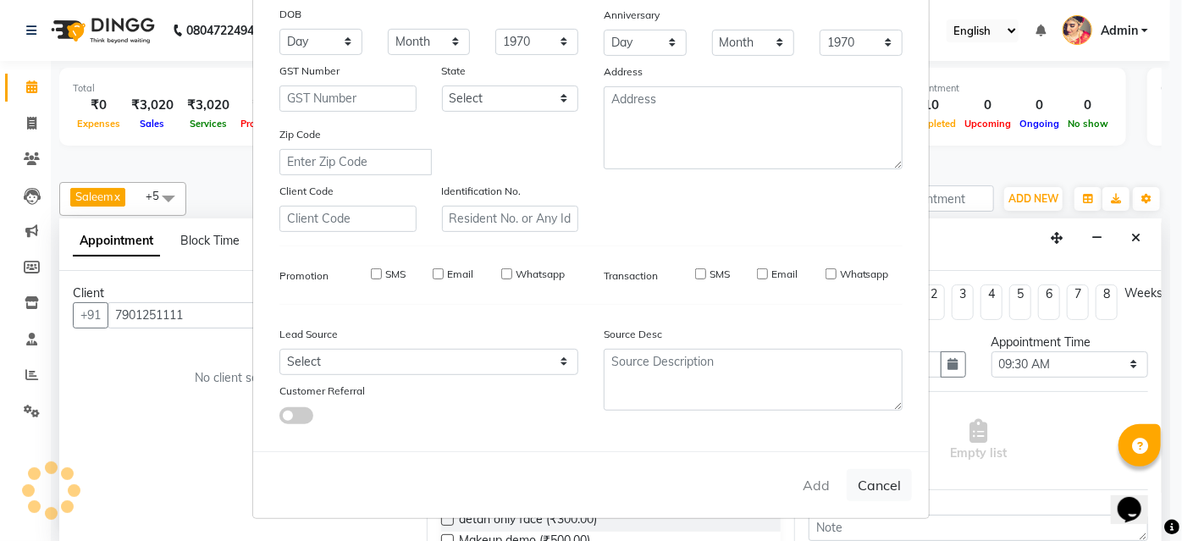
checkbox input "false"
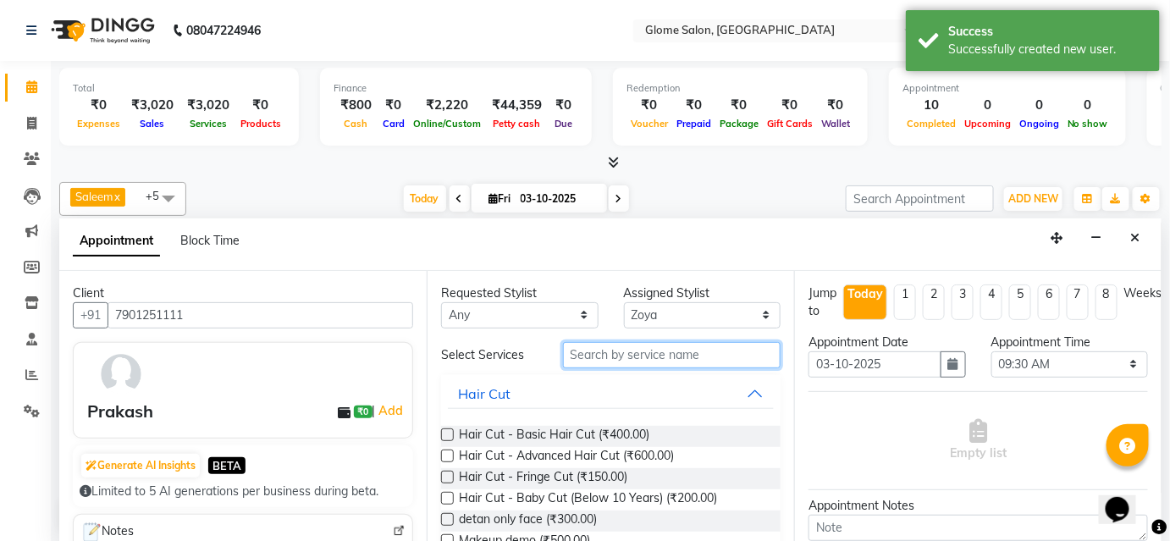
click at [594, 346] on input "text" at bounding box center [672, 355] width 218 height 26
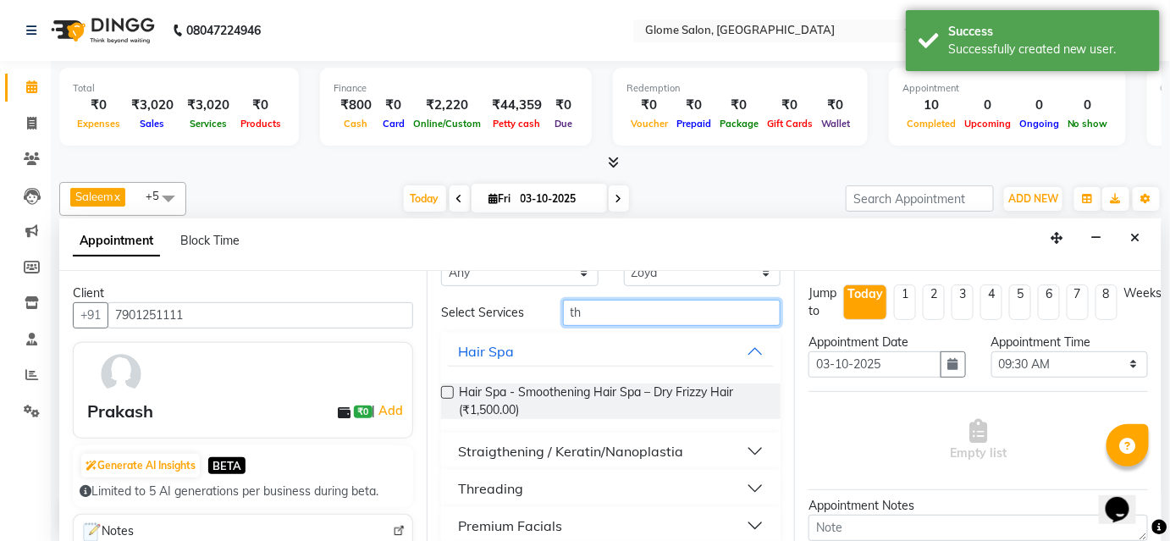
scroll to position [16, 0]
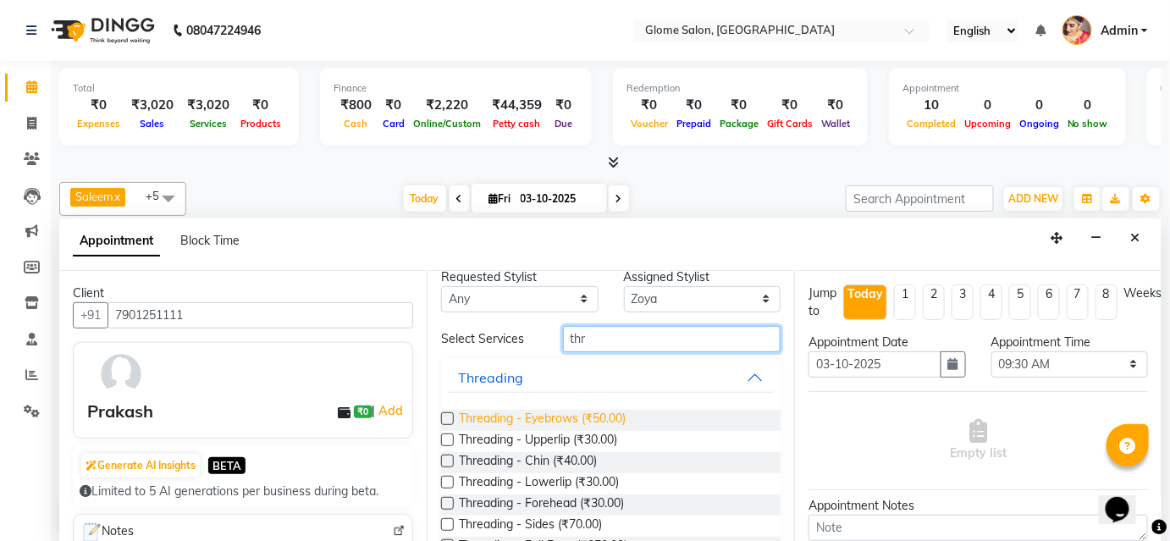
type input "thr"
click at [524, 415] on span "Threading - Eyebrows (₹50.00)" at bounding box center [542, 420] width 167 height 21
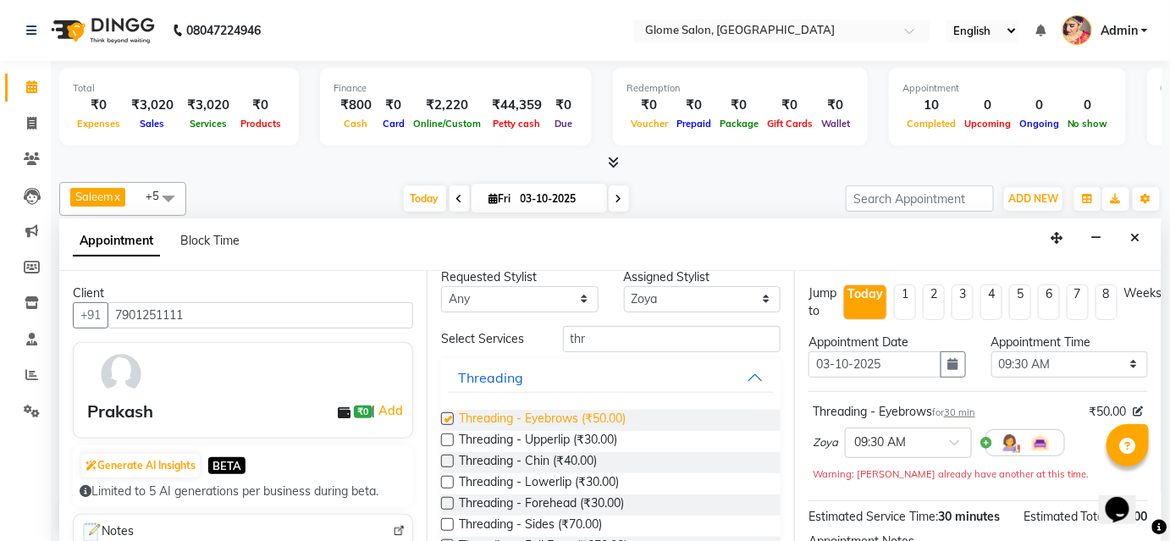
checkbox input "false"
click at [519, 499] on span "Threading - Forehead (₹30.00)" at bounding box center [541, 504] width 165 height 21
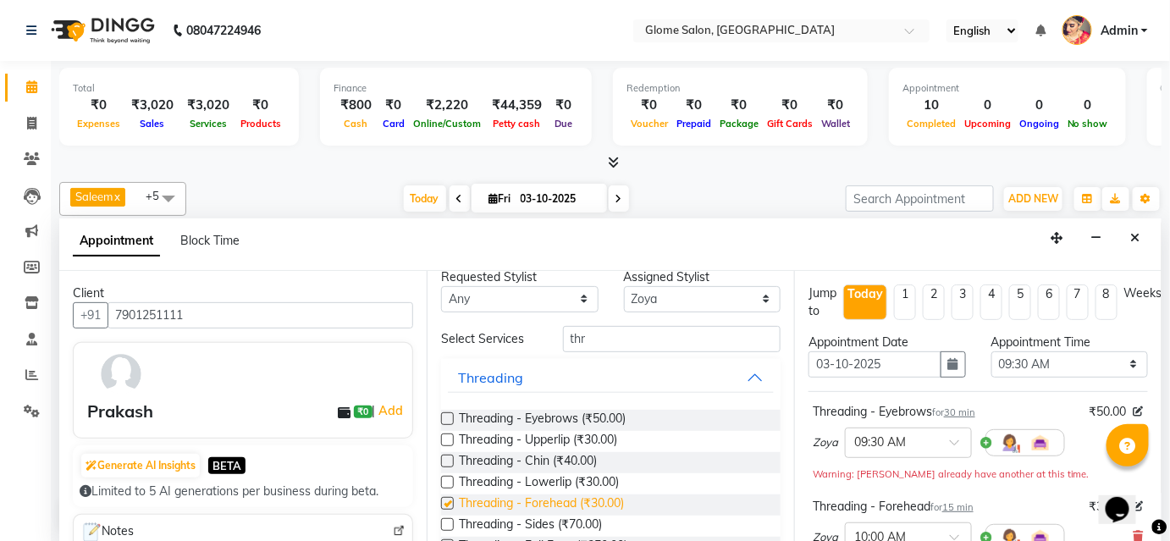
checkbox input "false"
click at [523, 437] on span "Threading - Upperlip (₹30.00)" at bounding box center [538, 441] width 158 height 21
checkbox input "false"
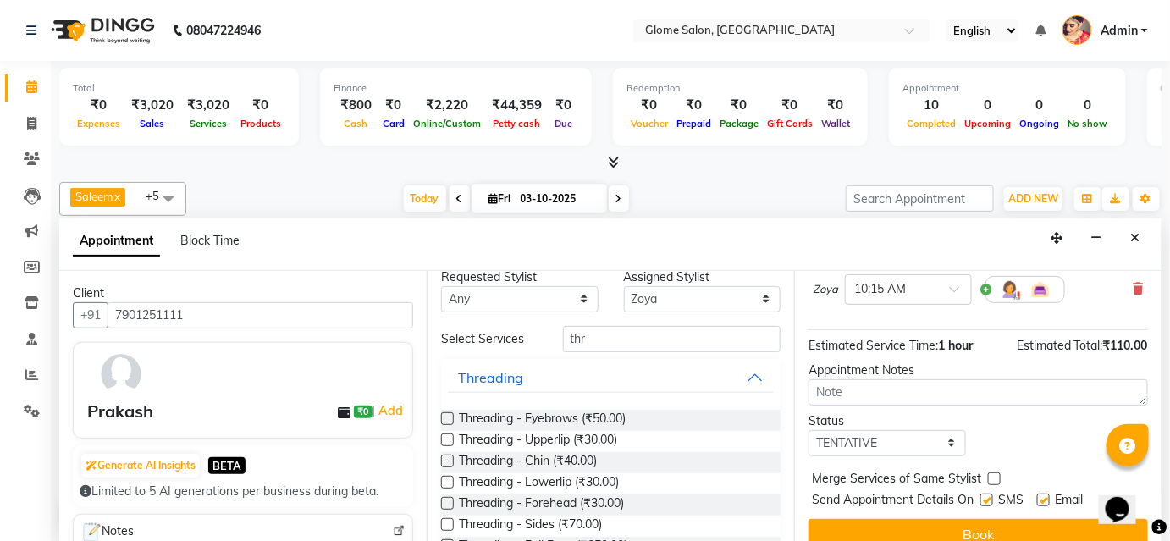
scroll to position [344, 0]
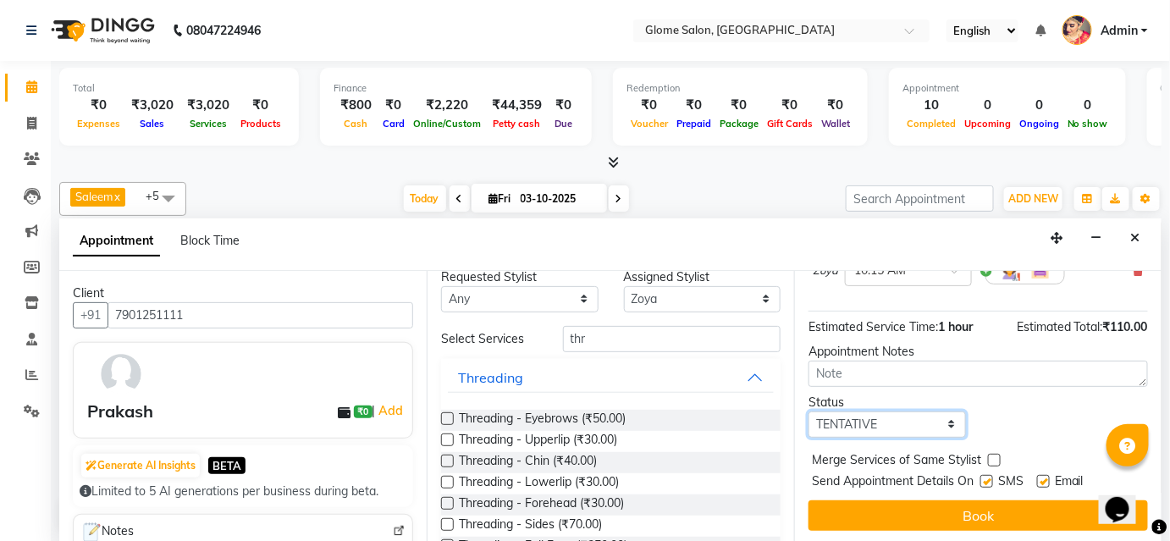
click at [890, 425] on select "Select TENTATIVE CONFIRM CHECK-IN UPCOMING" at bounding box center [886, 424] width 157 height 26
select select "confirm booking"
click at [808, 411] on select "Select TENTATIVE CONFIRM CHECK-IN UPCOMING" at bounding box center [886, 424] width 157 height 26
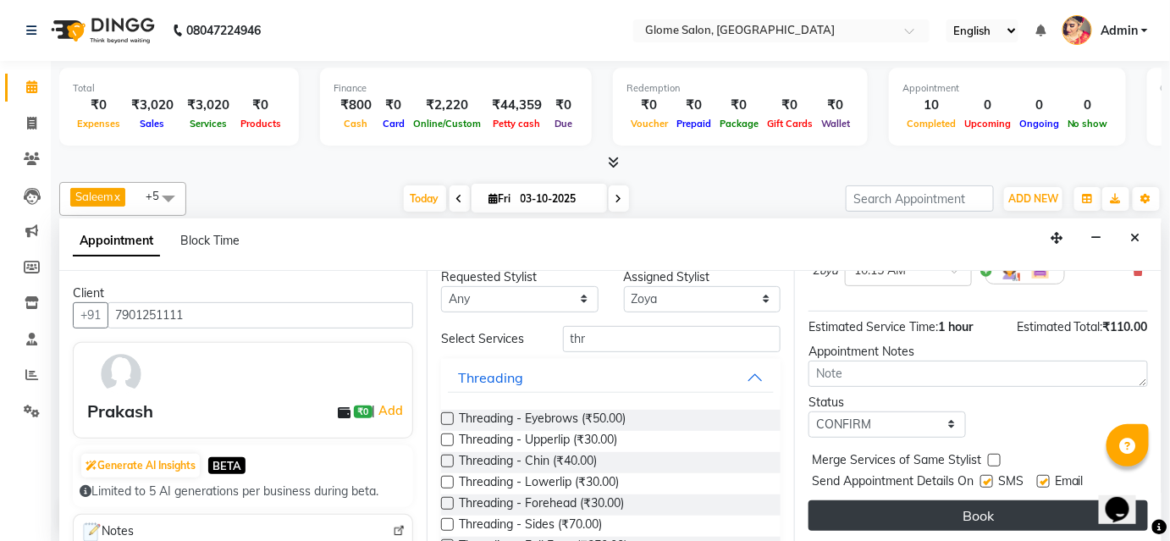
click at [898, 506] on button "Book" at bounding box center [977, 515] width 339 height 30
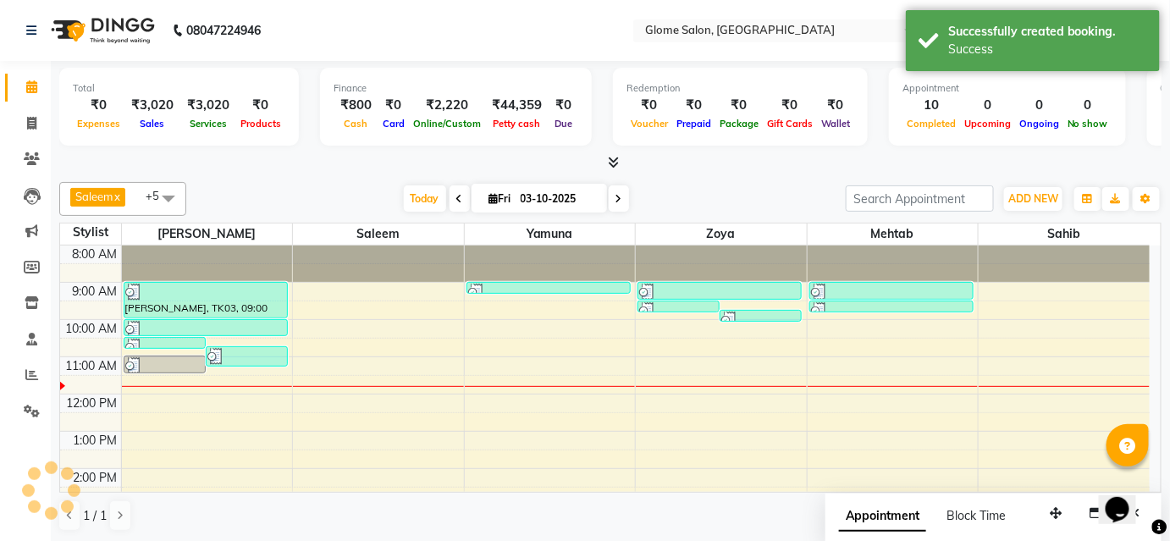
scroll to position [0, 0]
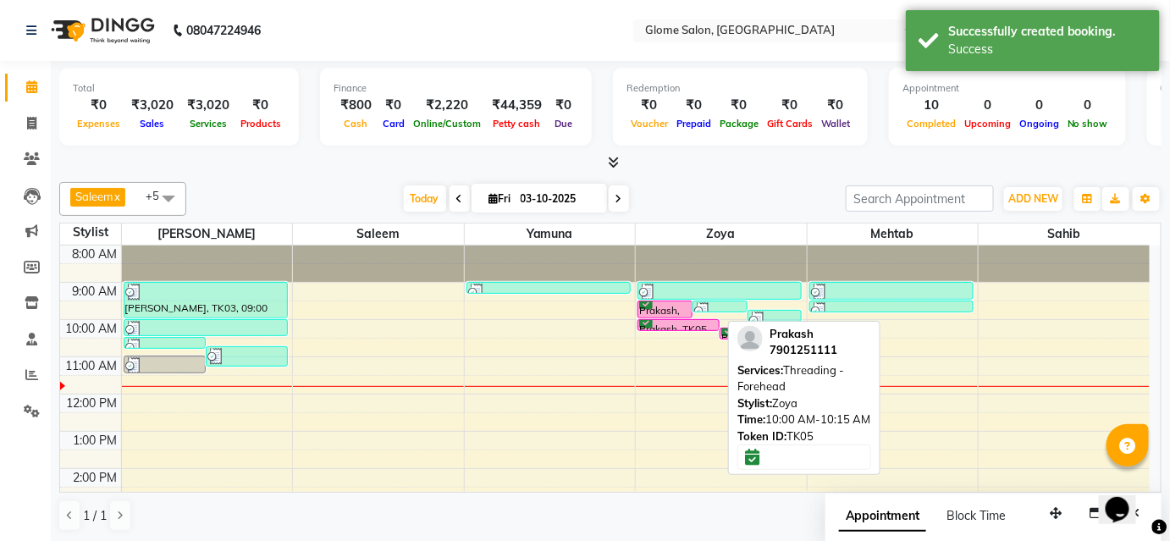
click at [671, 327] on div at bounding box center [678, 330] width 80 height 7
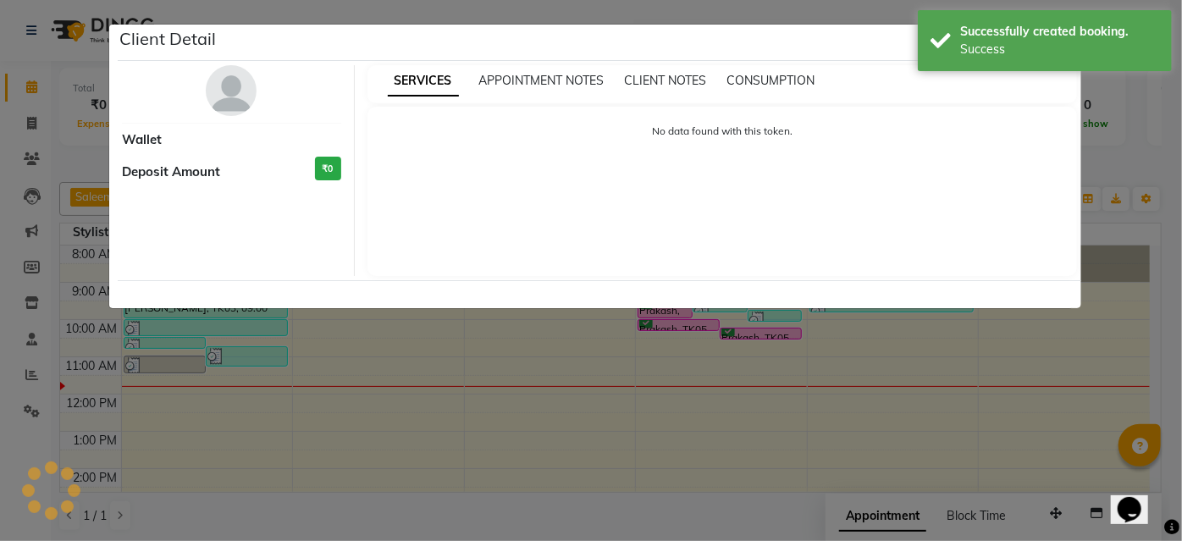
select select "6"
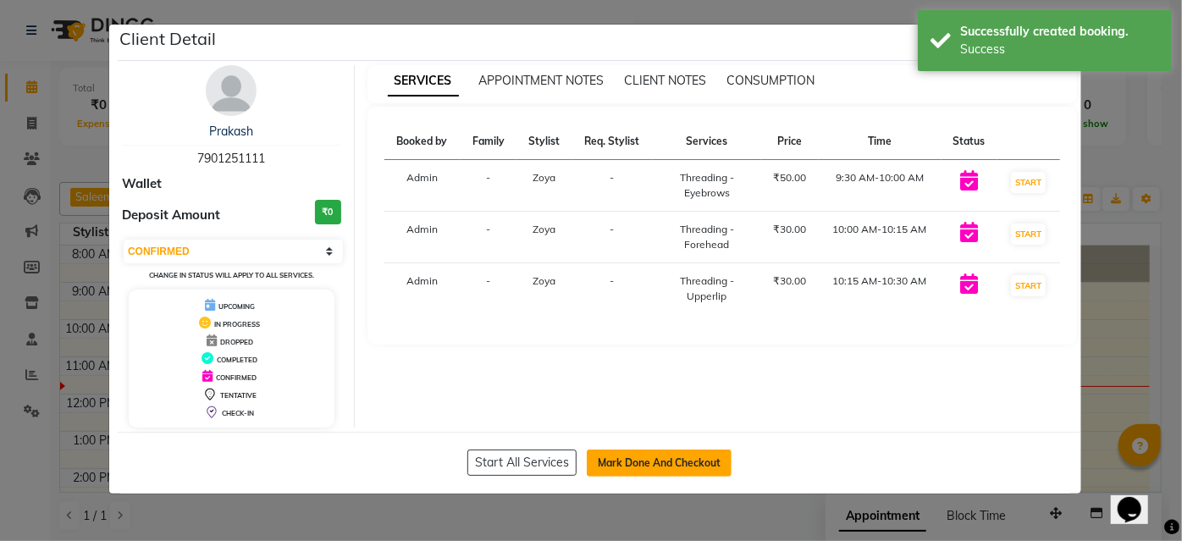
click at [714, 453] on button "Mark Done And Checkout" at bounding box center [659, 462] width 145 height 27
select select "service"
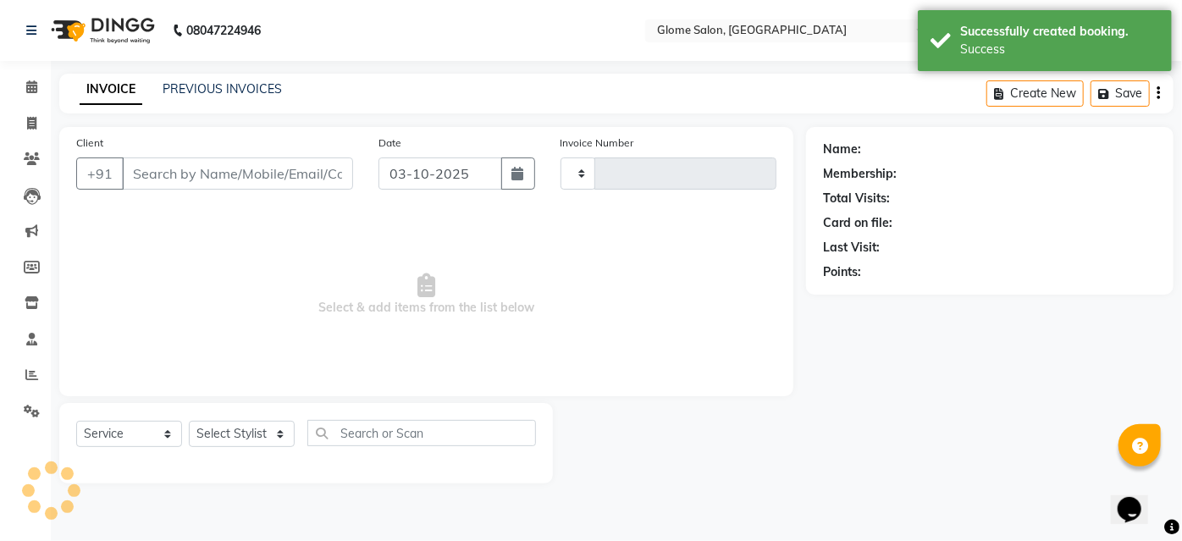
type input "2570"
select select "5199"
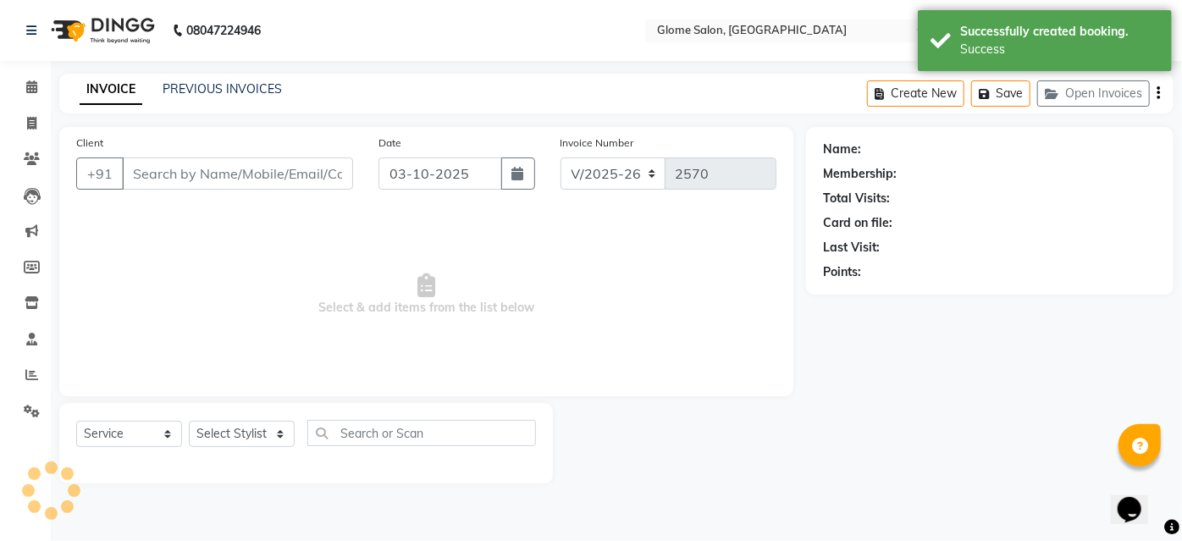
type input "7901251111"
select select "63052"
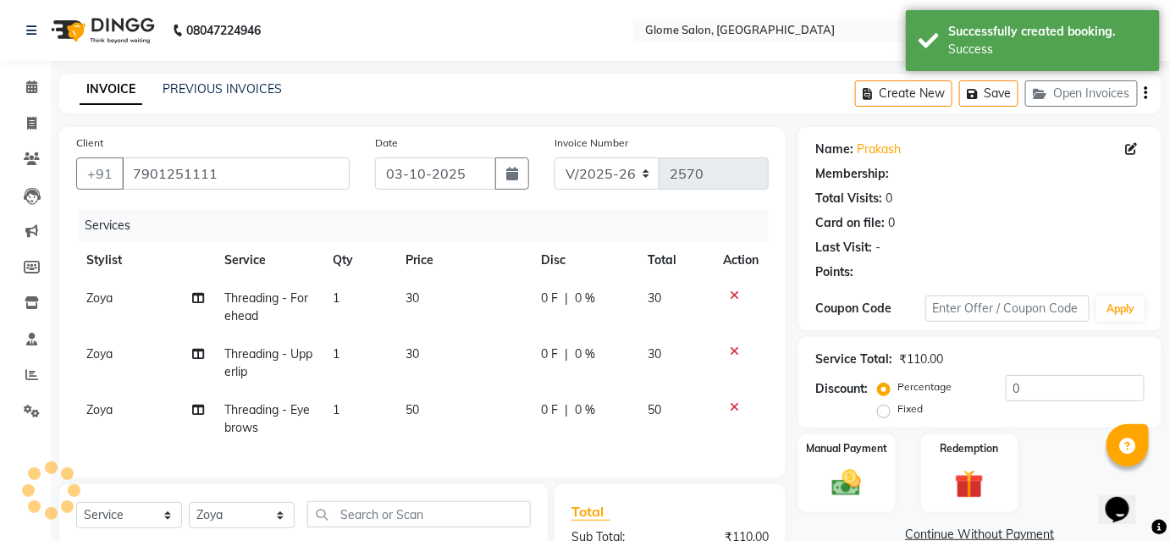
scroll to position [153, 0]
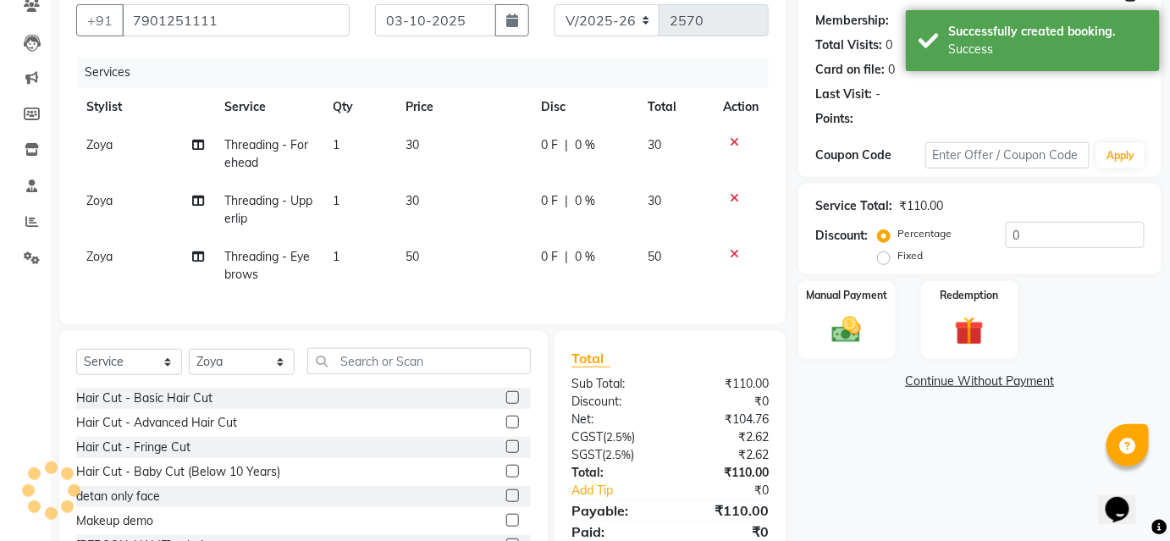
select select "1: Object"
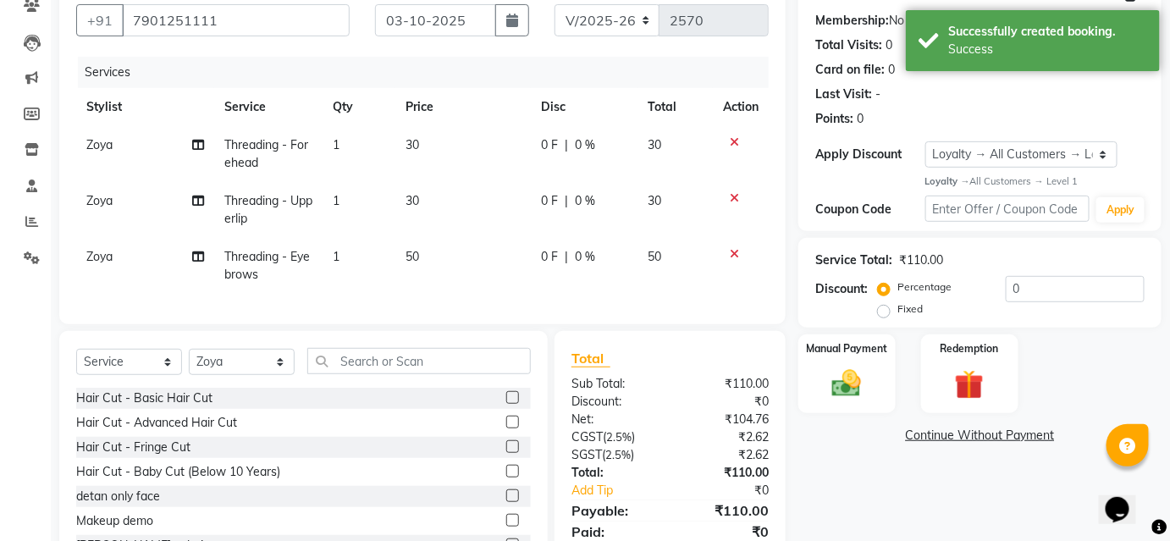
click at [897, 313] on label "Fixed" at bounding box center [909, 308] width 25 height 15
click at [889, 313] on input "Fixed" at bounding box center [887, 309] width 12 height 12
radio input "true"
click at [1017, 286] on input "0" at bounding box center [1075, 289] width 139 height 26
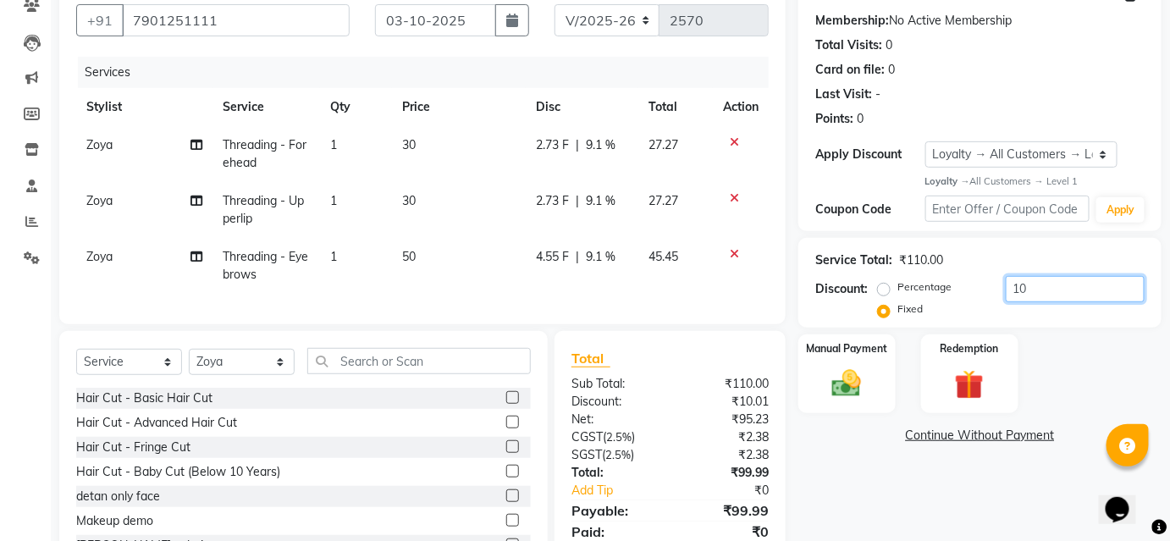
type input "1"
type input "9"
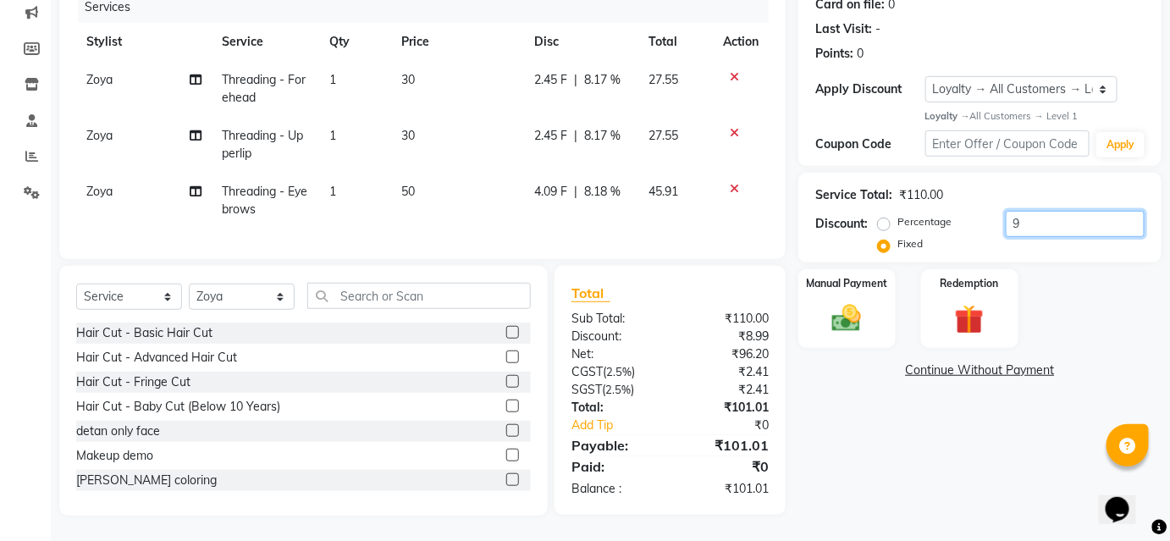
click at [1016, 212] on input "9" at bounding box center [1075, 224] width 139 height 26
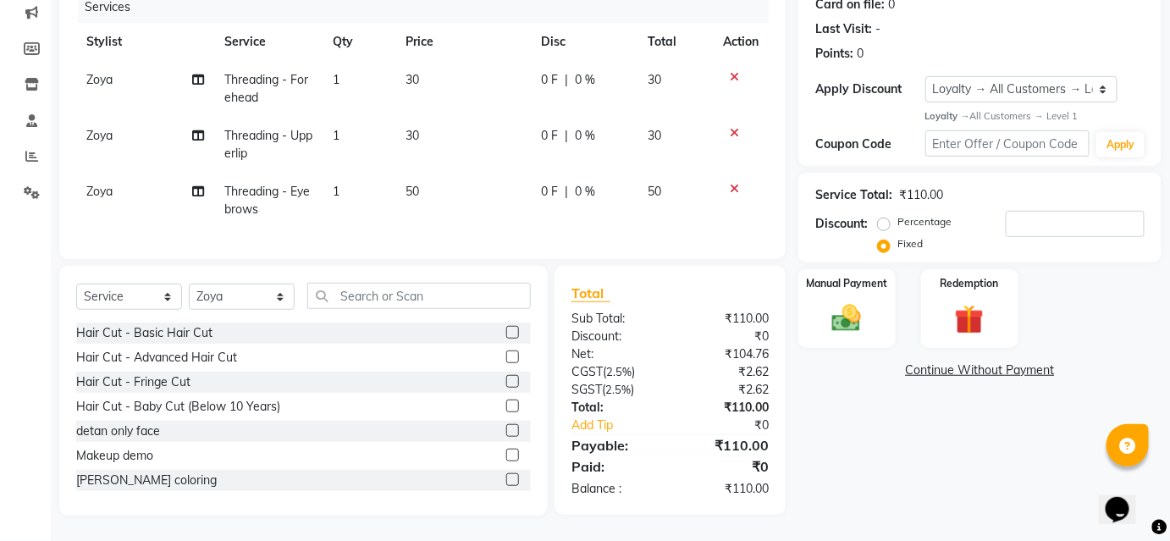
click at [897, 214] on label "Percentage" at bounding box center [924, 221] width 54 height 15
click at [889, 216] on input "Percentage" at bounding box center [887, 222] width 12 height 12
radio input "true"
click at [1032, 213] on input "number" at bounding box center [1075, 224] width 139 height 26
type input "10"
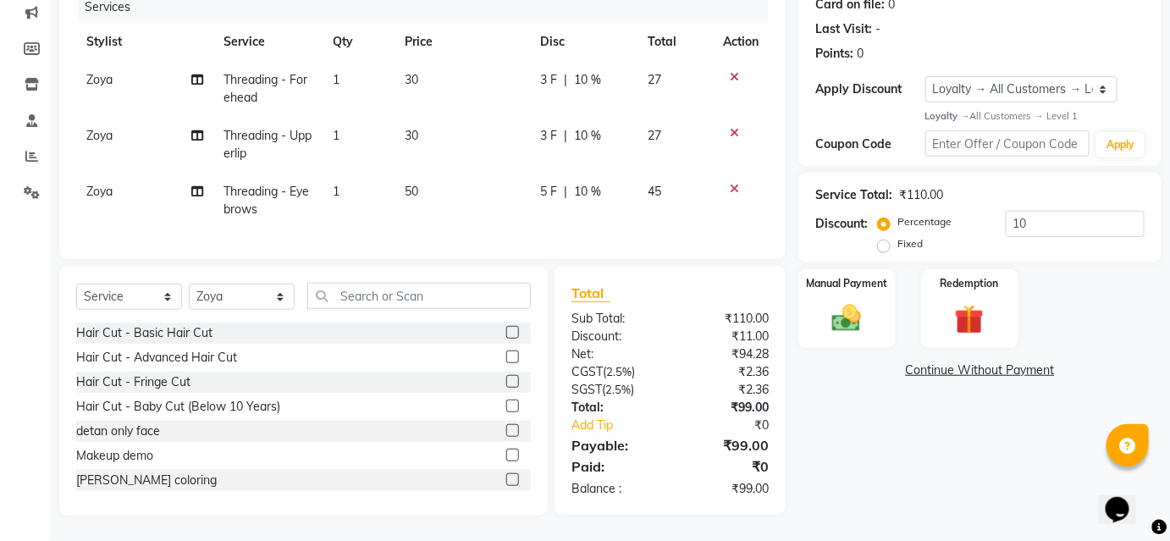
click at [897, 236] on label "Fixed" at bounding box center [909, 243] width 25 height 15
click at [884, 238] on input "Fixed" at bounding box center [887, 244] width 12 height 12
radio input "true"
click at [847, 311] on img at bounding box center [846, 318] width 49 height 35
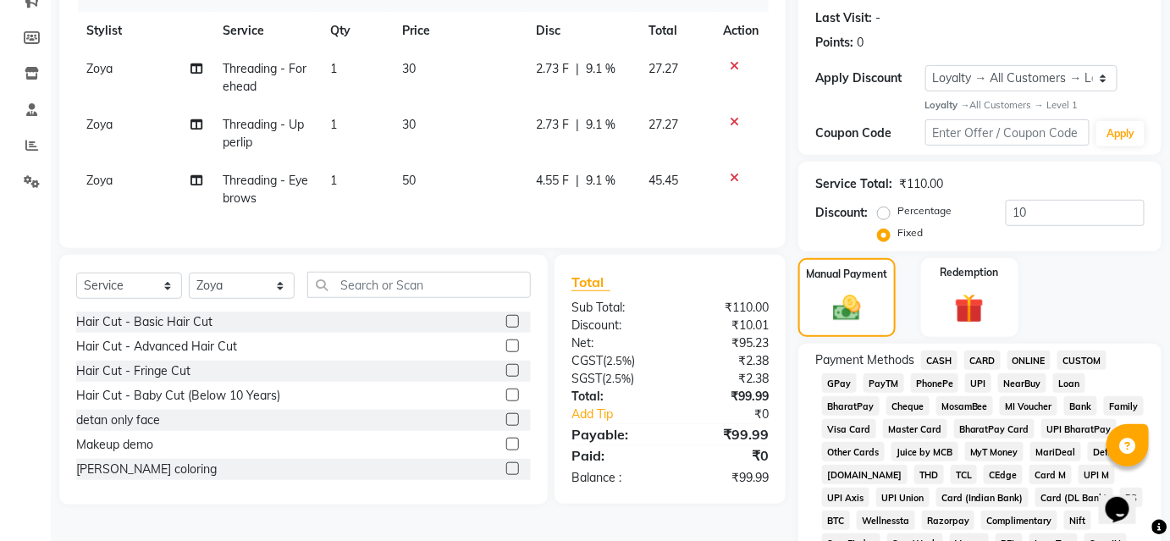
click at [940, 355] on span "CASH" at bounding box center [939, 359] width 36 height 19
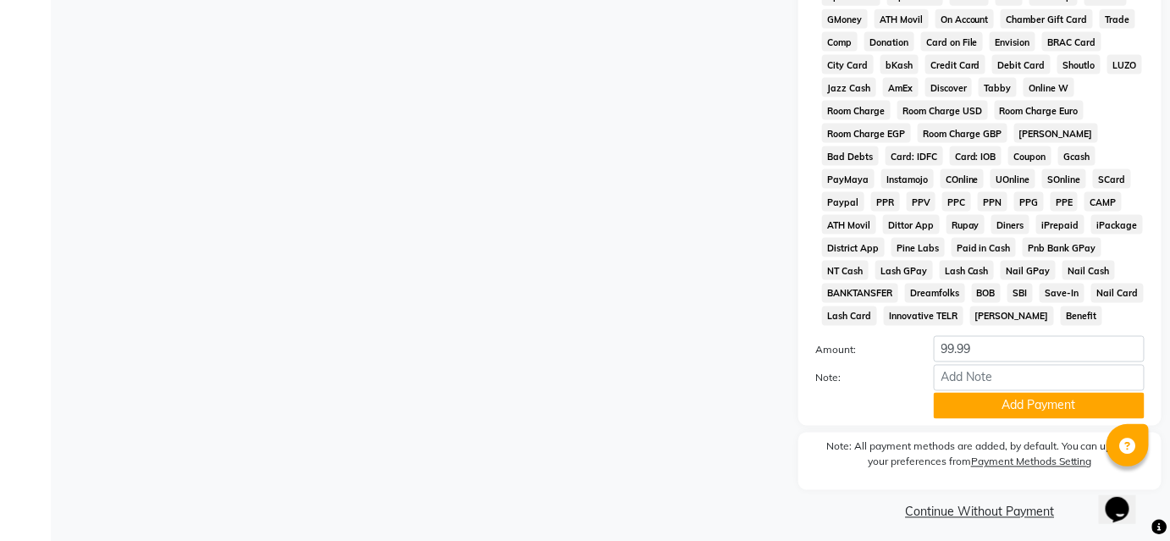
scroll to position [787, 0]
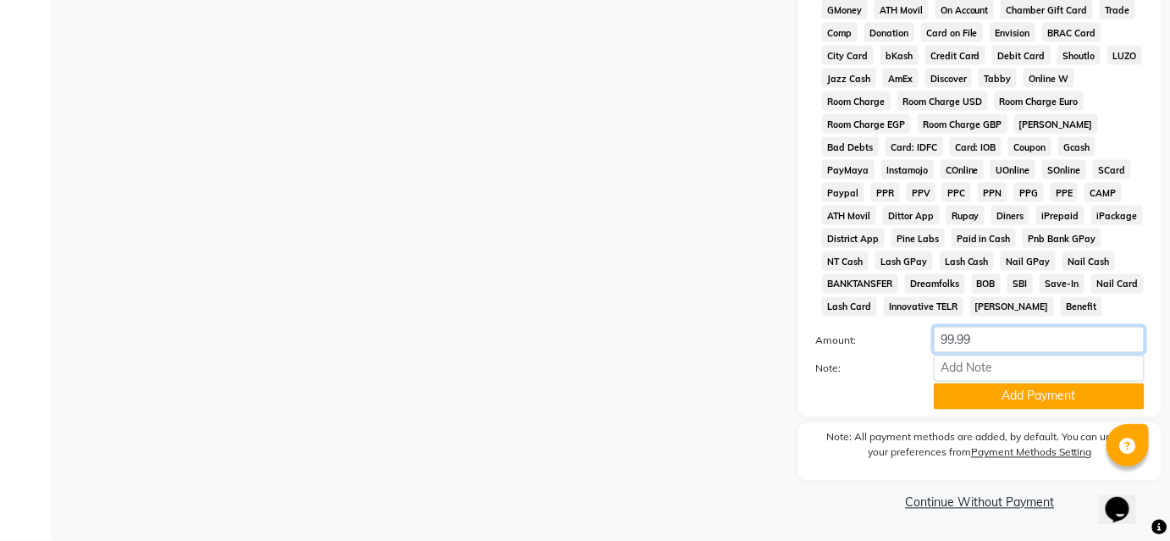
click at [973, 340] on input "99.99" at bounding box center [1039, 340] width 211 height 26
type input "99"
click at [977, 399] on button "Add Payment" at bounding box center [1039, 396] width 211 height 26
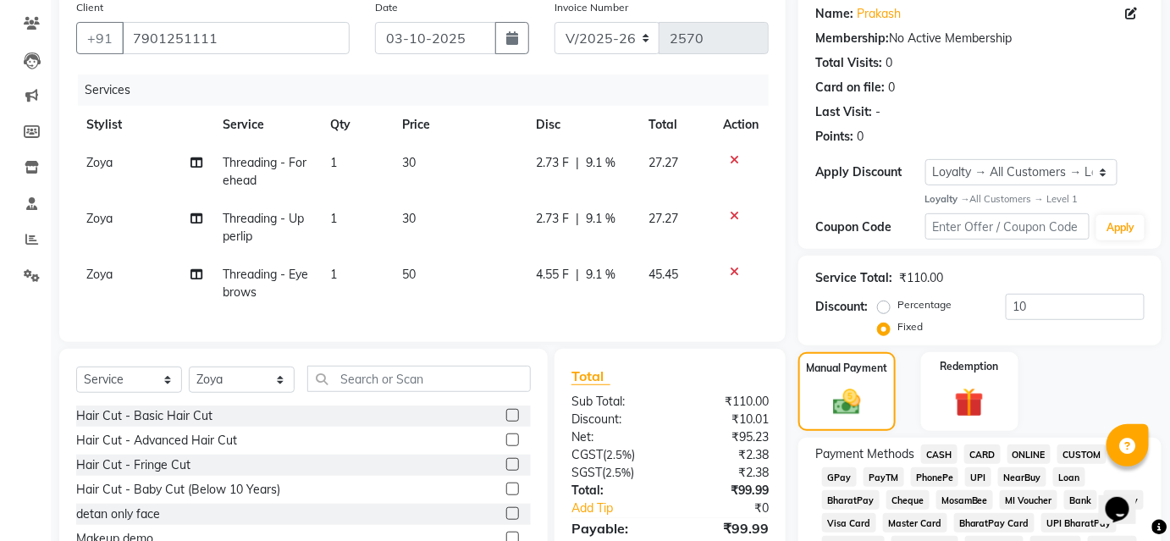
scroll to position [100, 0]
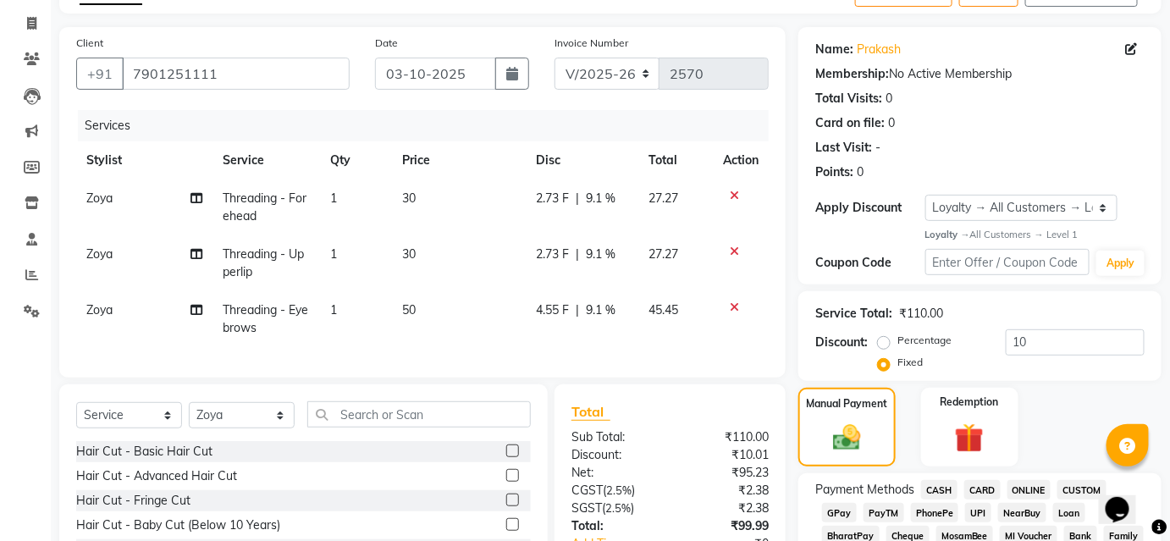
click at [897, 337] on label "Percentage" at bounding box center [924, 340] width 54 height 15
click at [881, 337] on input "Percentage" at bounding box center [887, 340] width 12 height 12
radio input "true"
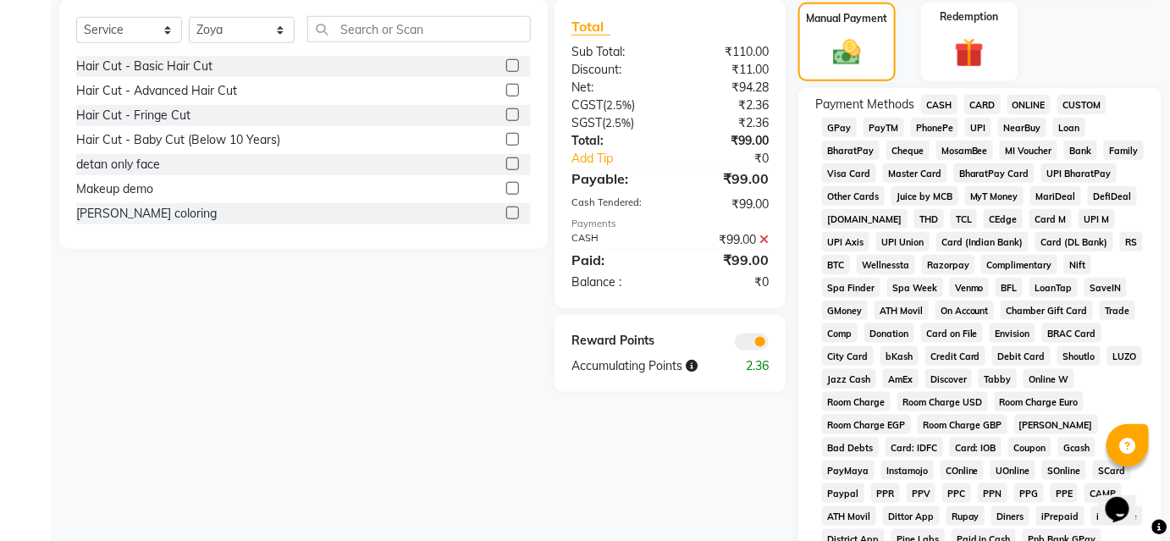
scroll to position [331, 0]
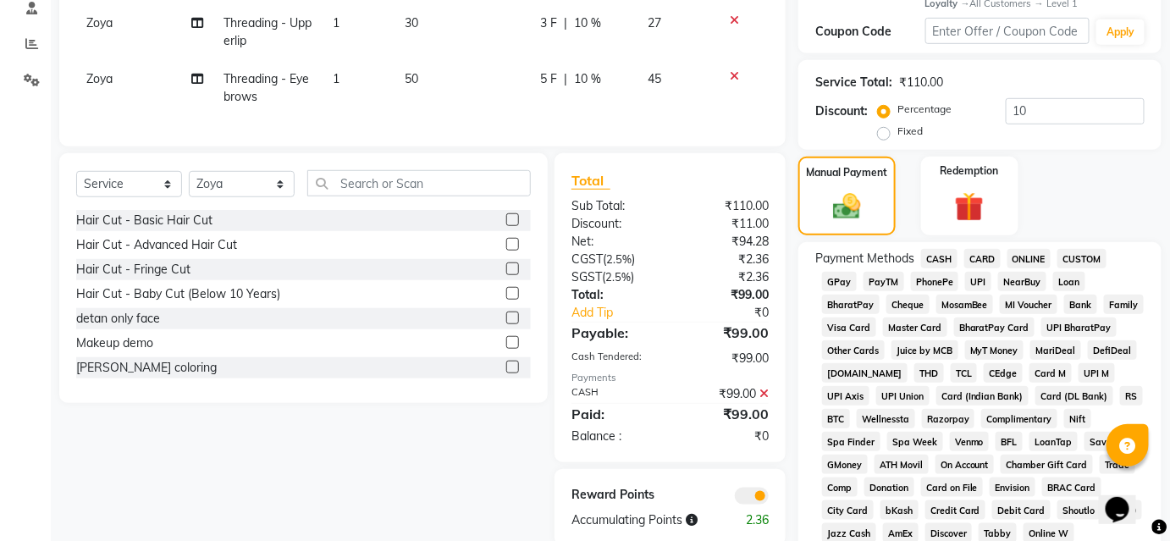
click at [945, 263] on span "CASH" at bounding box center [939, 258] width 36 height 19
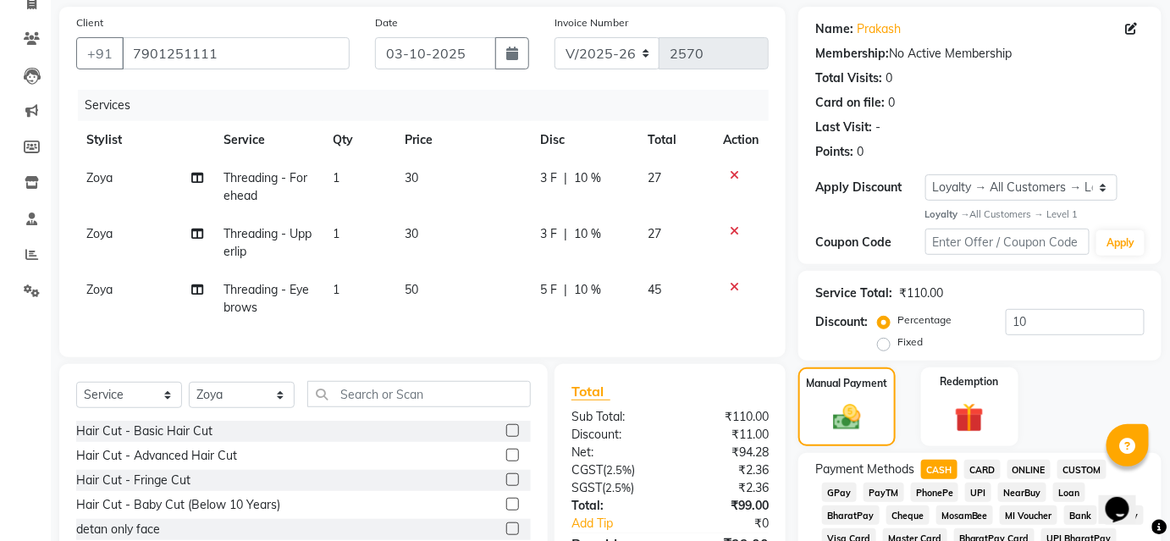
scroll to position [230, 0]
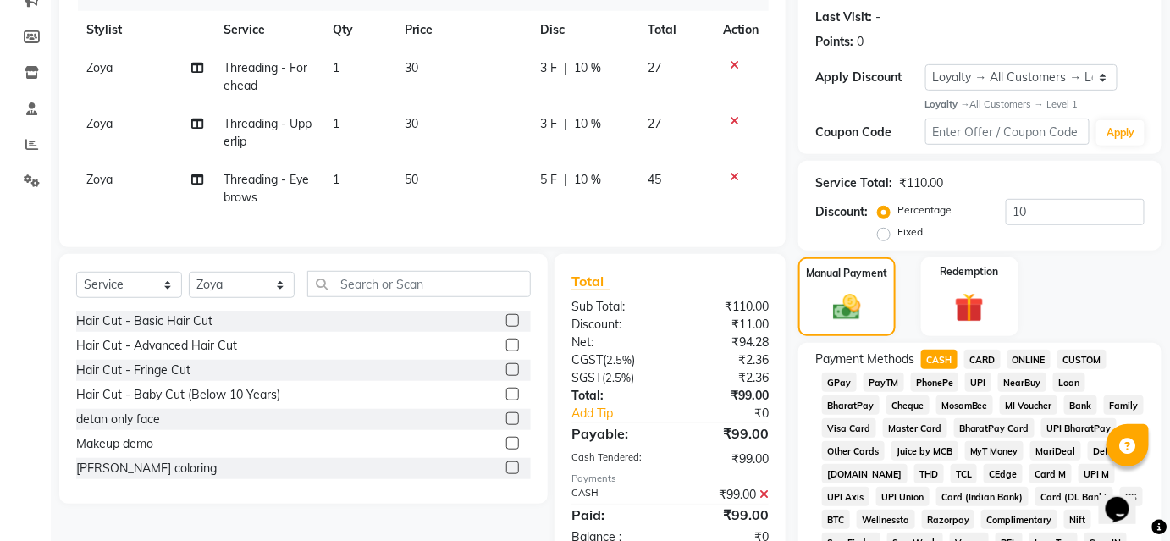
click at [897, 229] on label "Fixed" at bounding box center [909, 231] width 25 height 15
click at [884, 229] on input "Fixed" at bounding box center [887, 232] width 12 height 12
radio input "true"
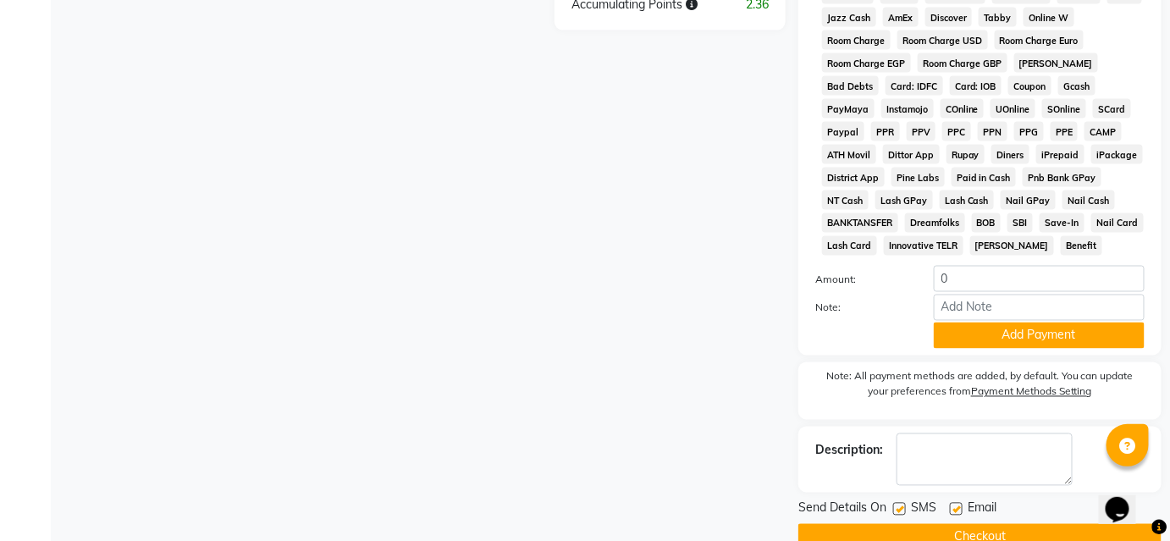
scroll to position [882, 0]
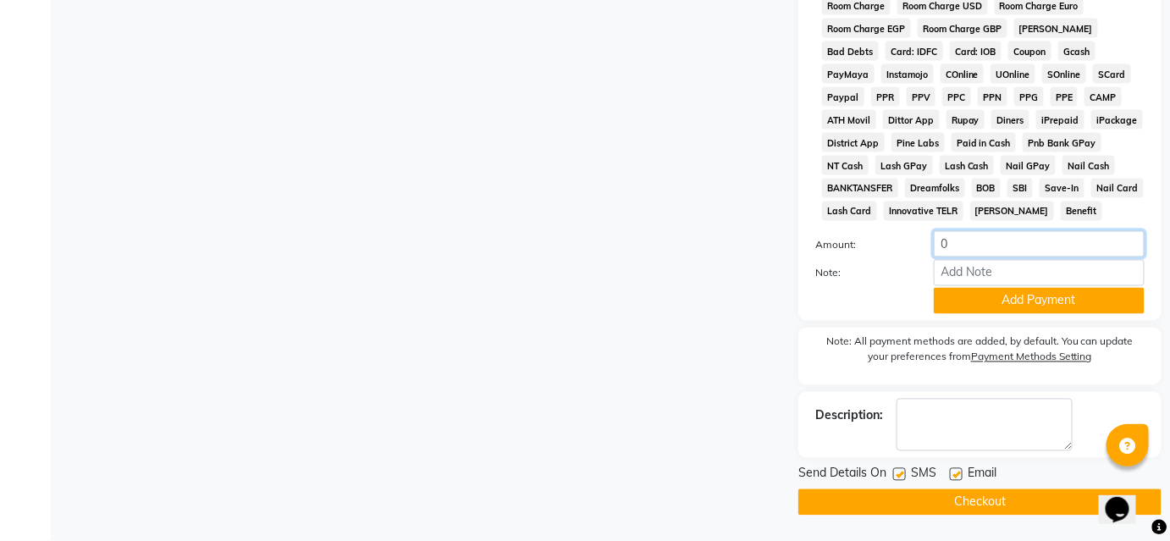
click at [984, 245] on input "0" at bounding box center [1039, 244] width 211 height 26
type input "0"
type input "99"
click at [867, 502] on button "Checkout" at bounding box center [979, 502] width 363 height 26
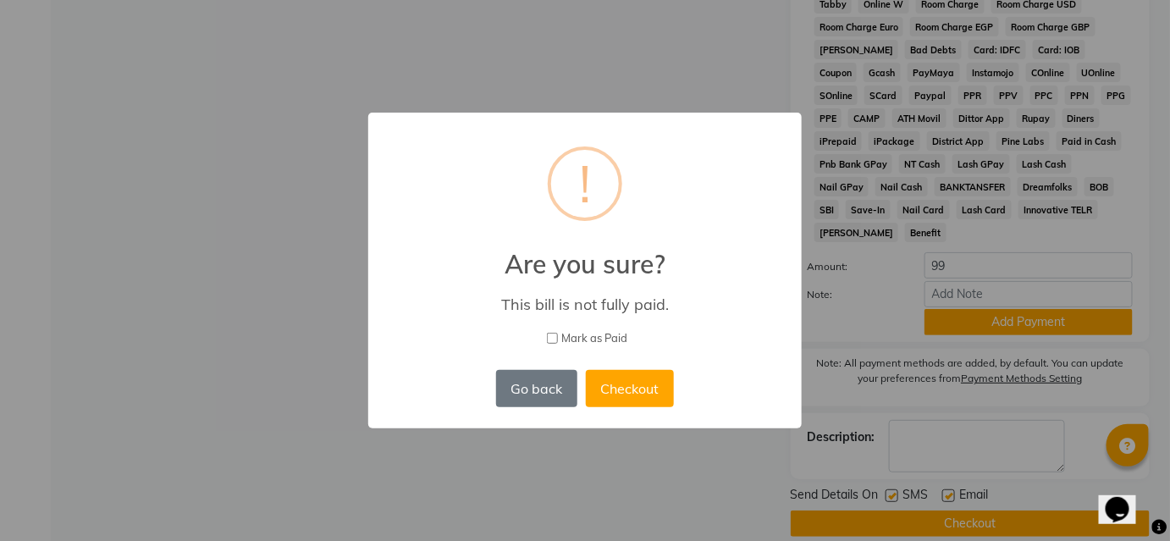
scroll to position [860, 0]
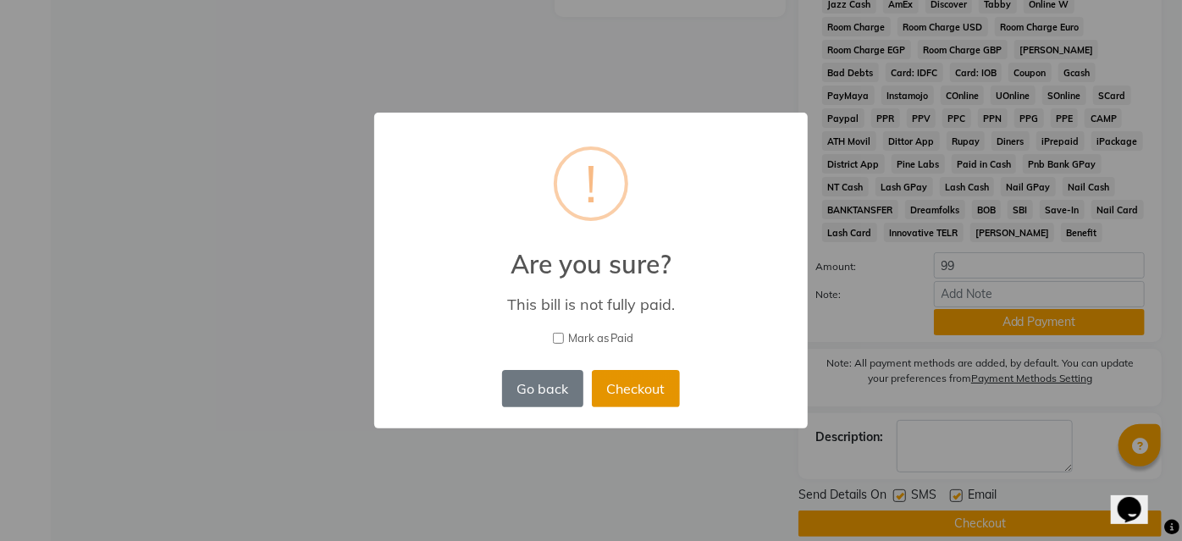
click at [597, 376] on button "Checkout" at bounding box center [636, 388] width 88 height 37
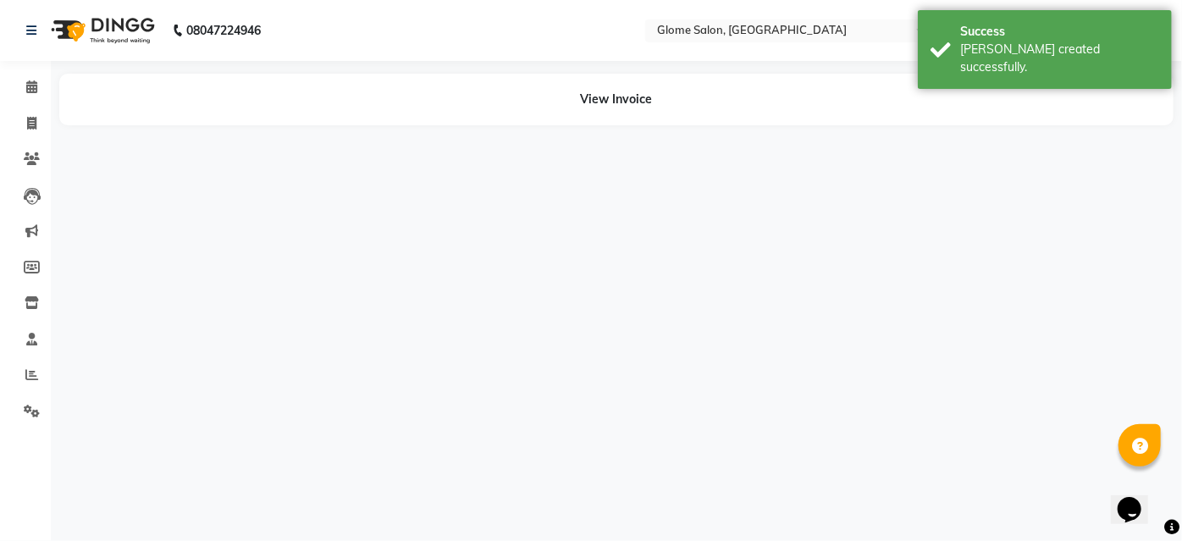
click at [967, 322] on div "08047224946 Select Location × Glome Salon, Virat Plaza English ENGLISH Español …" at bounding box center [591, 270] width 1182 height 541
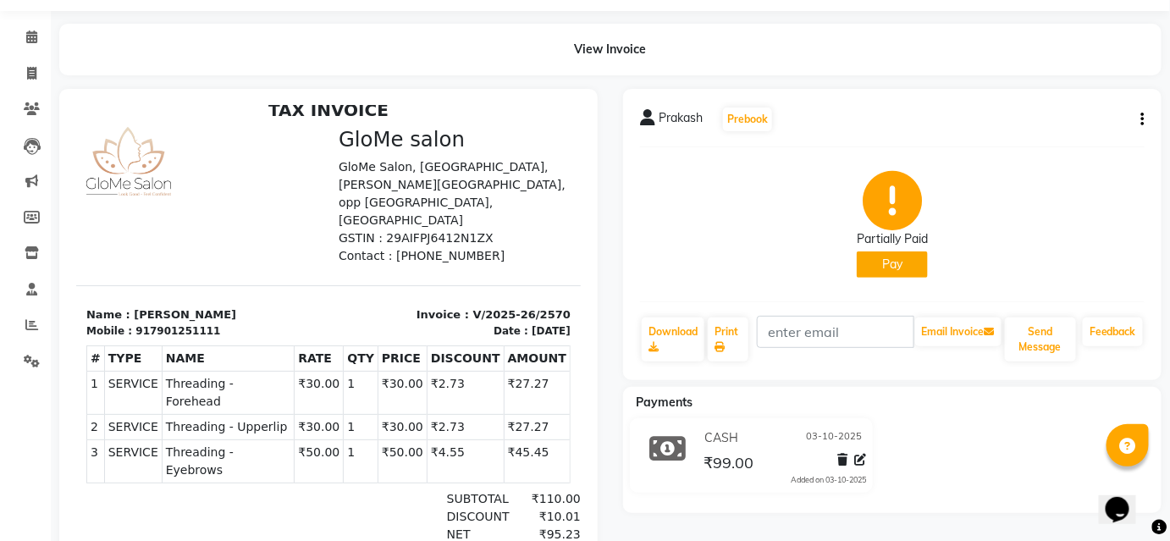
scroll to position [37, 0]
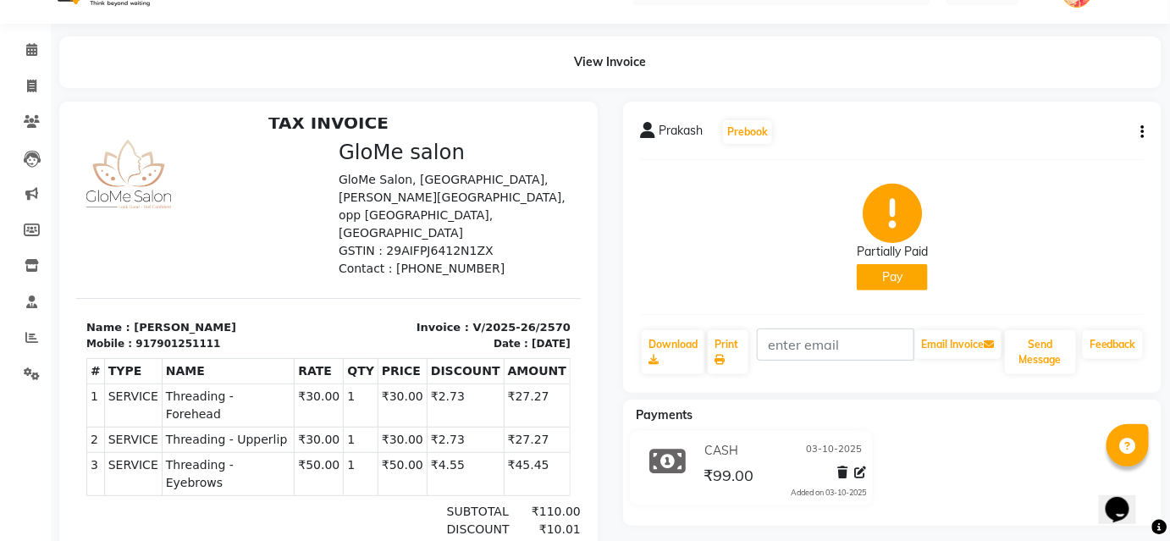
click at [901, 275] on button "Pay" at bounding box center [892, 277] width 71 height 26
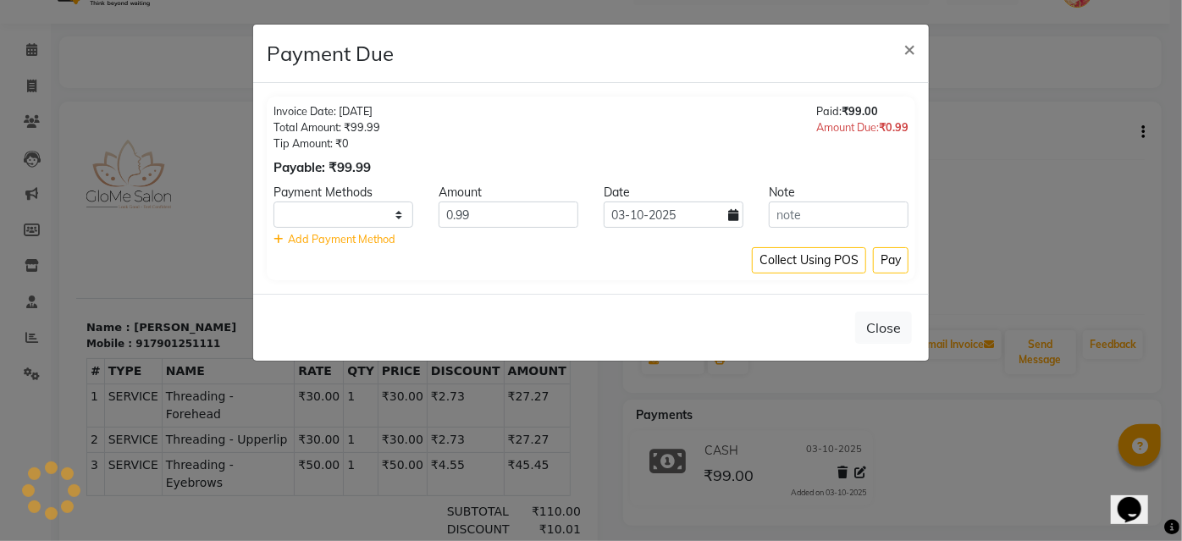
select select "1"
click at [912, 52] on span "×" at bounding box center [909, 48] width 12 height 25
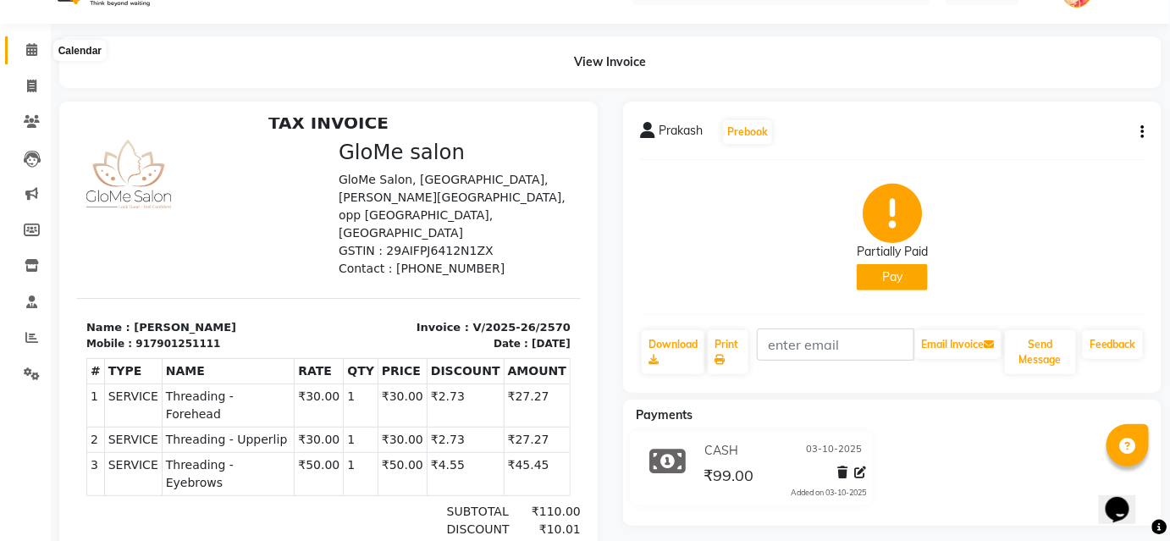
click at [29, 58] on span at bounding box center [32, 50] width 30 height 19
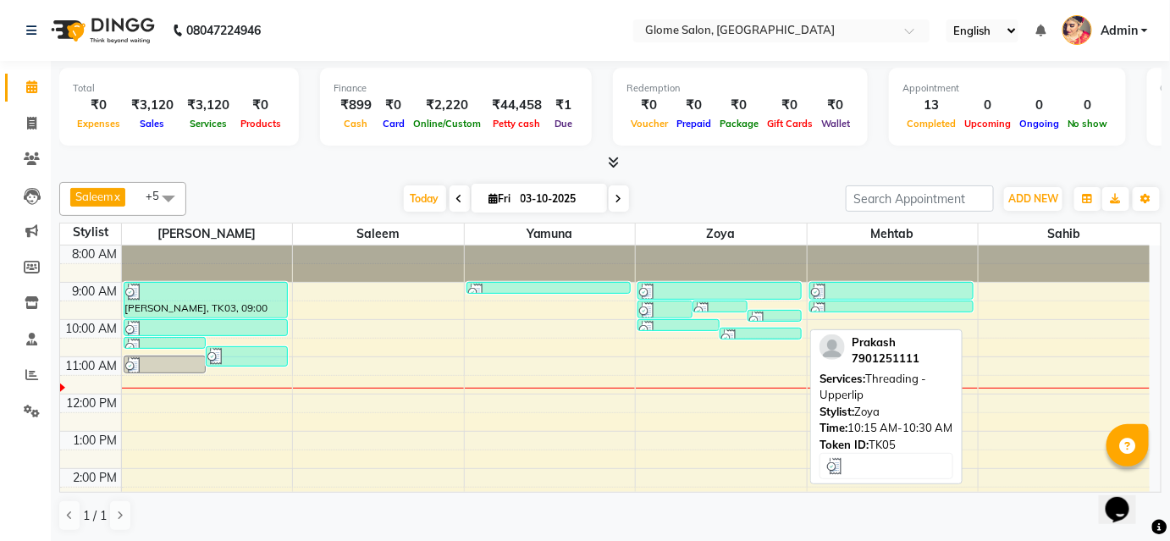
click at [741, 335] on div at bounding box center [760, 337] width 79 height 17
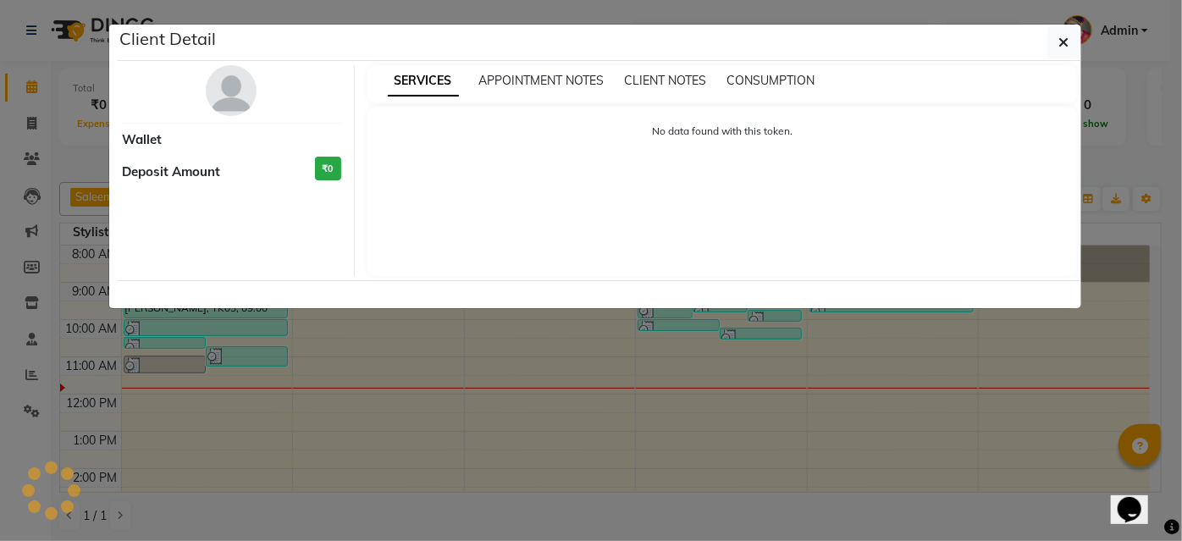
select select "3"
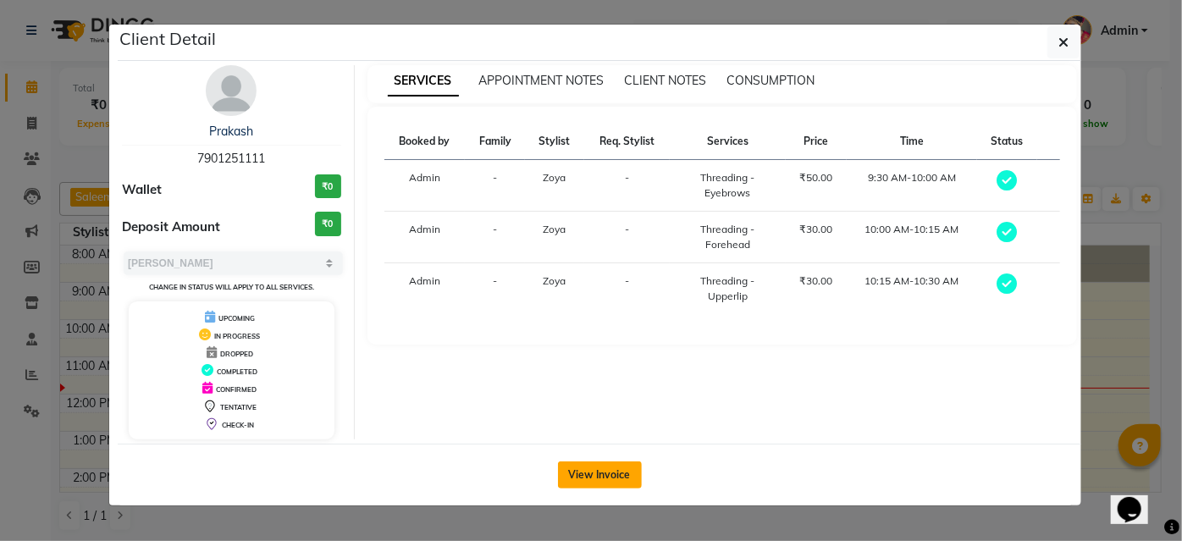
click at [577, 466] on button "View Invoice" at bounding box center [600, 474] width 84 height 27
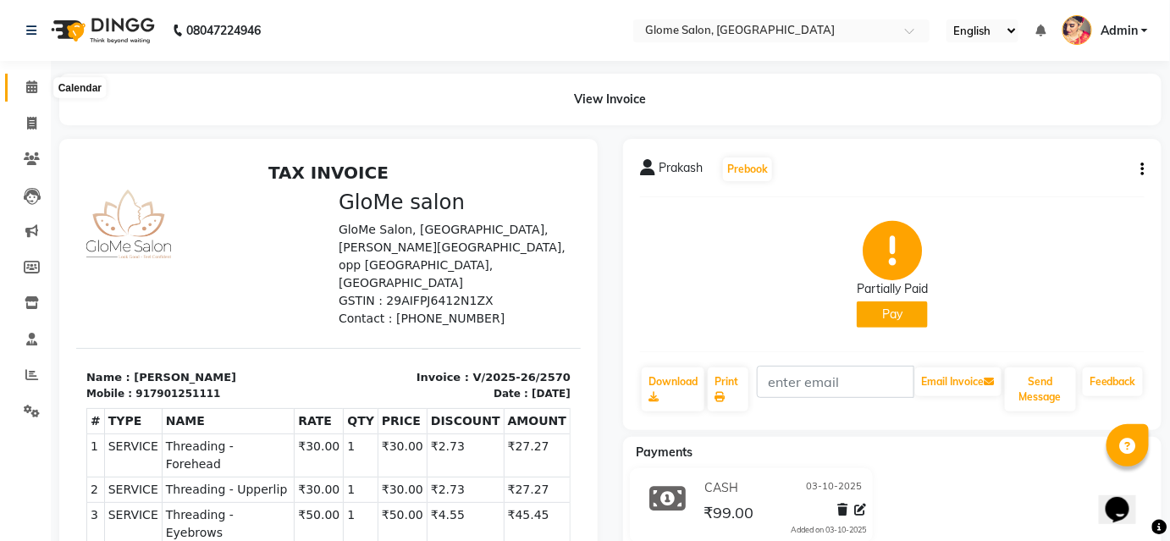
click at [26, 78] on span at bounding box center [32, 87] width 30 height 19
